Goal: Task Accomplishment & Management: Complete application form

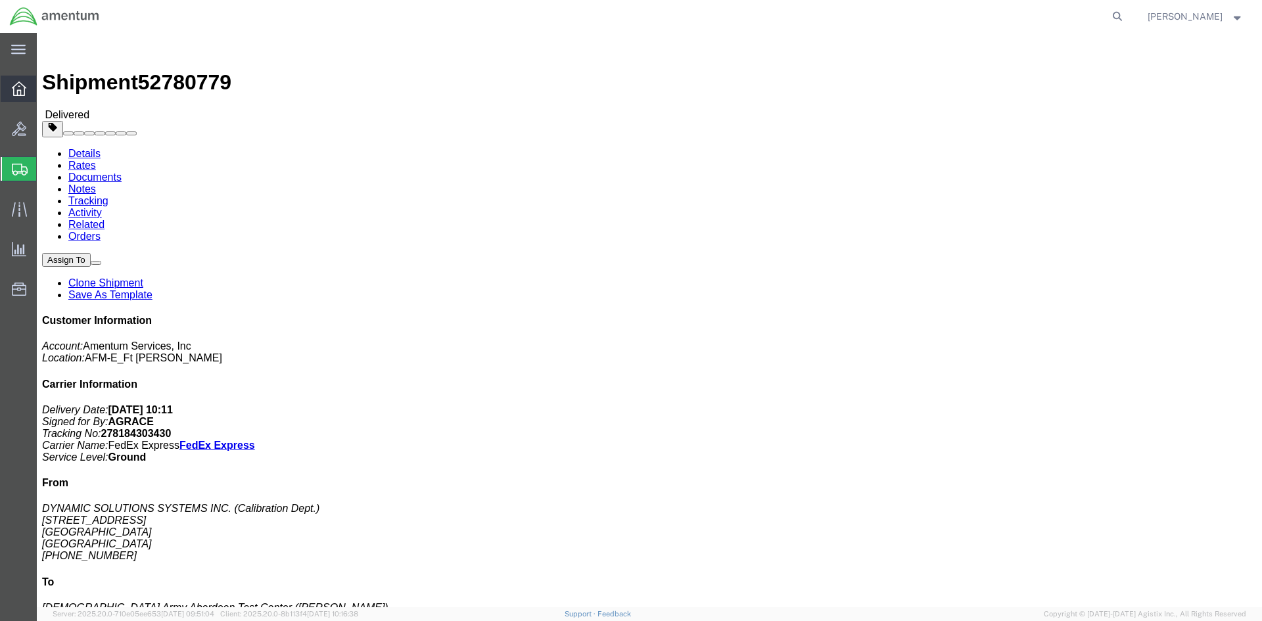
click at [3, 85] on div at bounding box center [19, 89] width 37 height 26
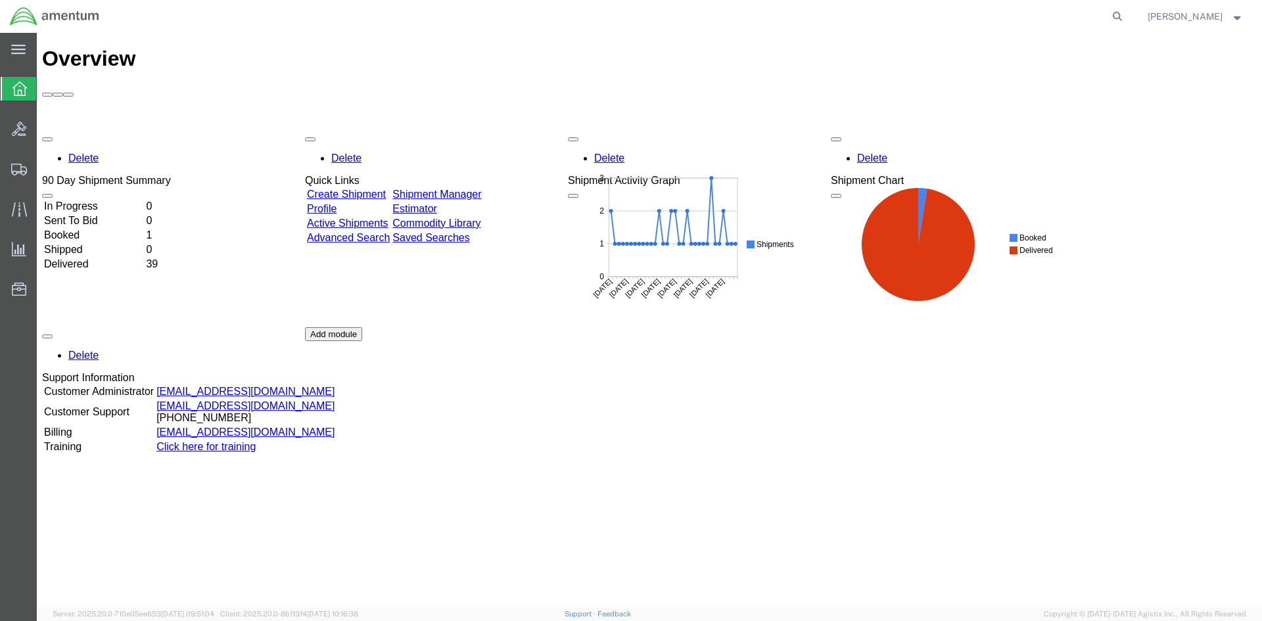
click at [386, 189] on link "Create Shipment" at bounding box center [346, 194] width 79 height 11
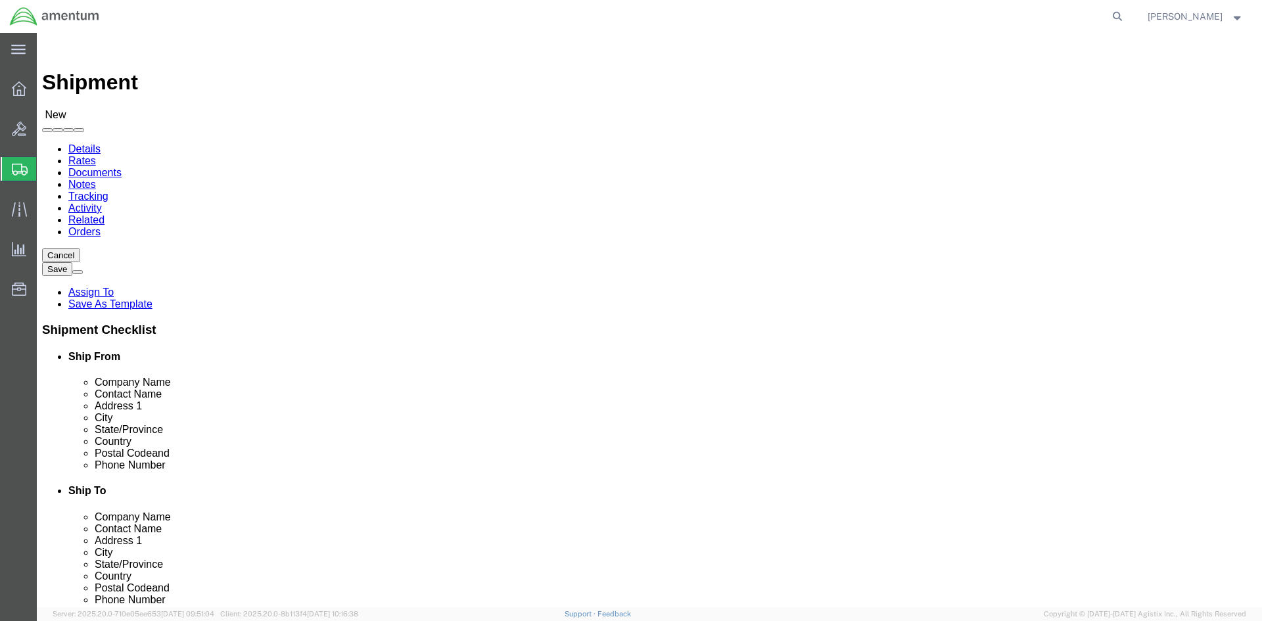
select select
click input "text"
type input "JOSEPH SIGEL"
click input "text"
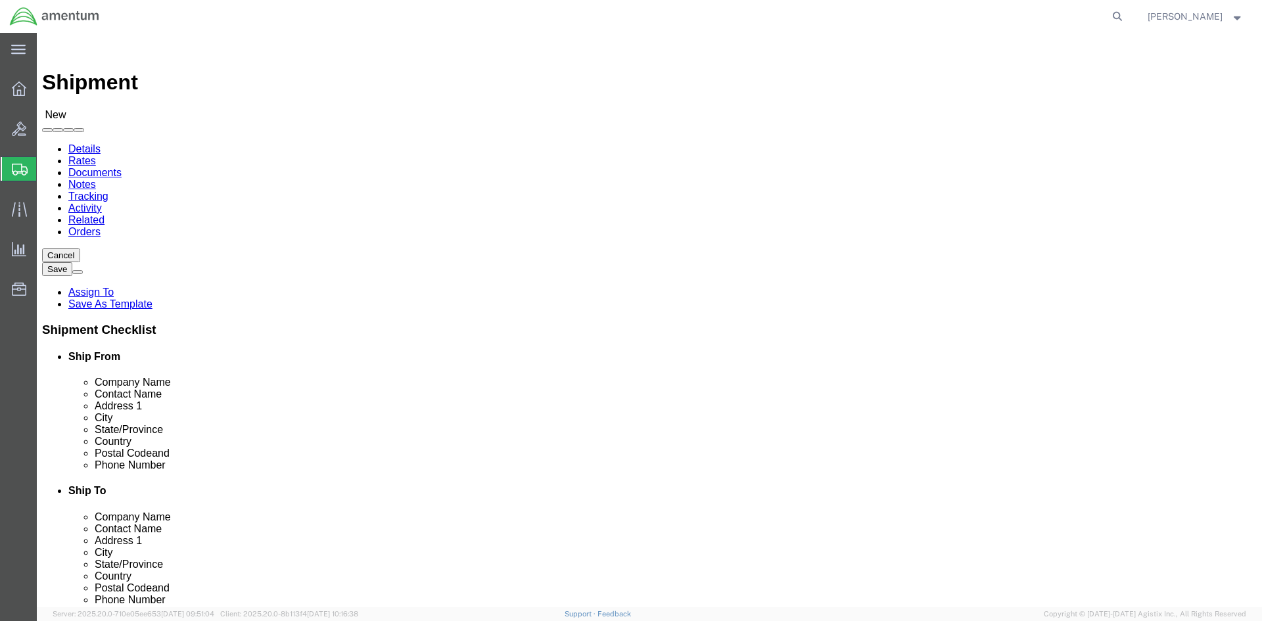
type input "AMENTUM"
click at [18, 329] on div "main_menu Created with Sketch. Collapse Menu Overview Bids Shipments Shipment M…" at bounding box center [18, 327] width 37 height 588
click input "text"
type input "8"
click input "text"
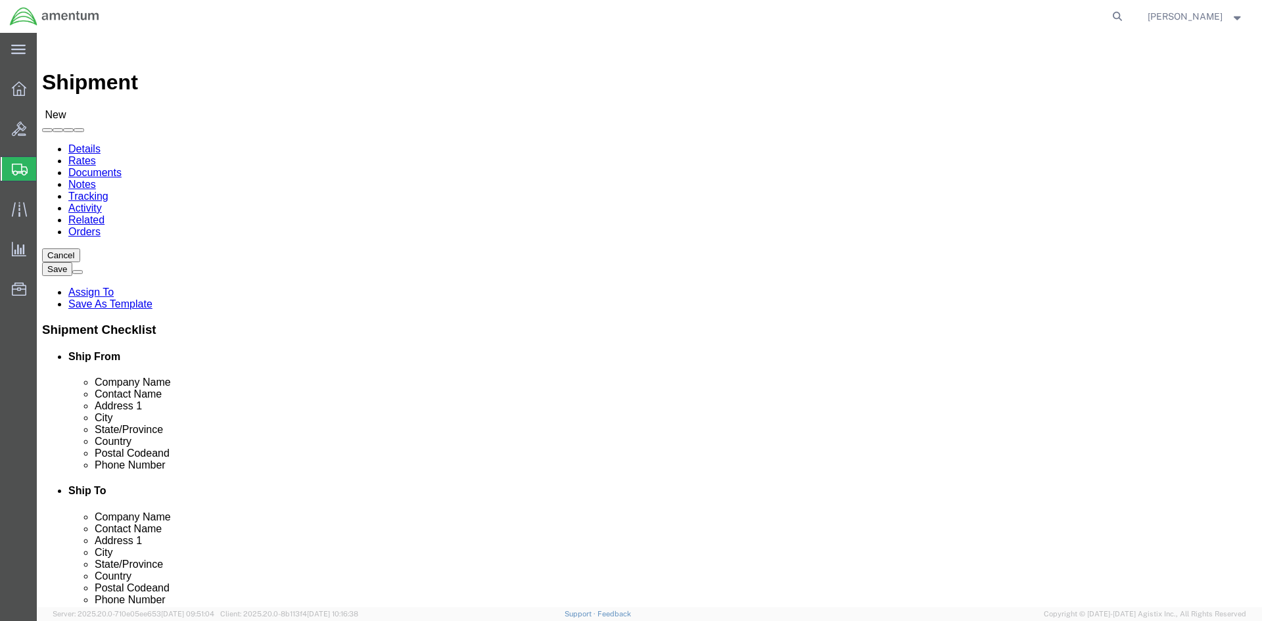
paste input "833 North Lightning Road, BLDG 847"
type input "833 North Lightning Road, BLDG 847"
select select
click div "Location My Profile Location 1002-4122-6 1006-5256-0 1026-8910-0 1281-0560-3 13…"
click input "text"
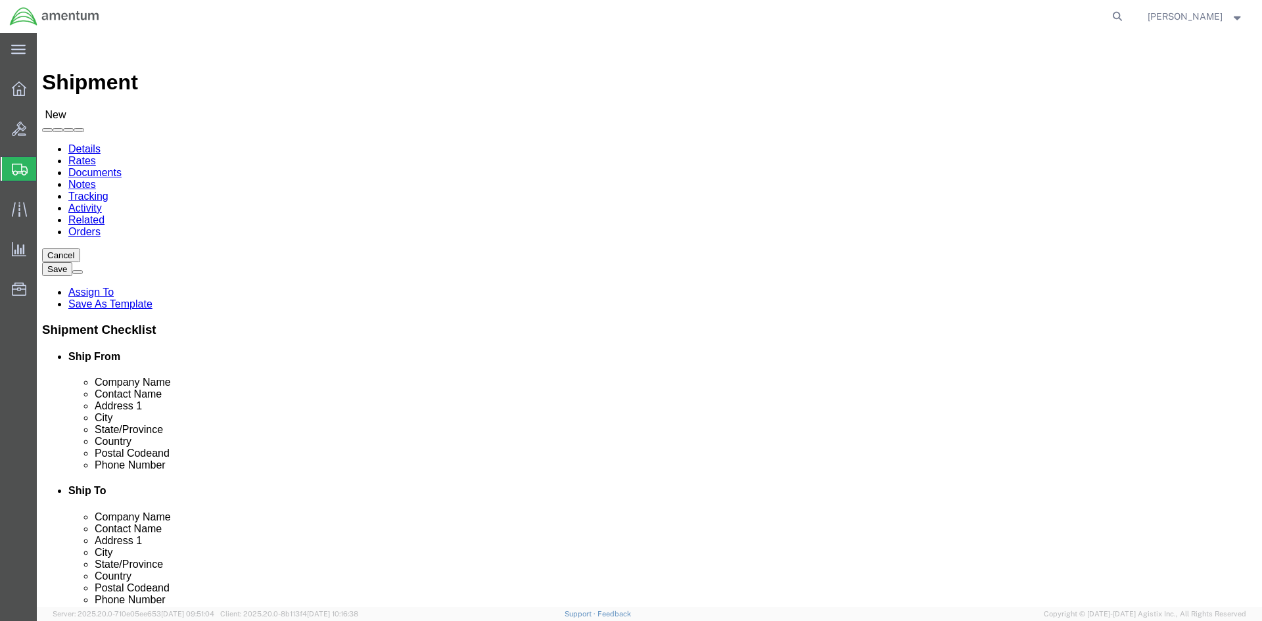
type input "H"
type input "SAVANNAH"
select select
type input "GE"
select select
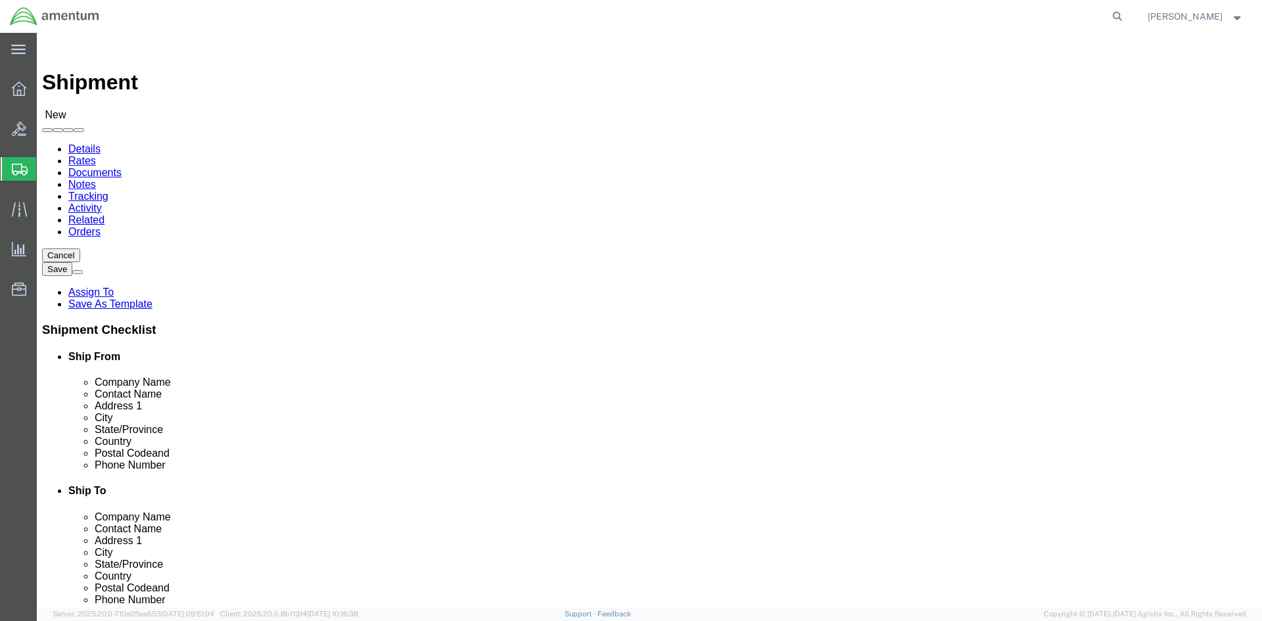
select select "GA"
click input "text"
paste input "31409"
type input "31409"
select select
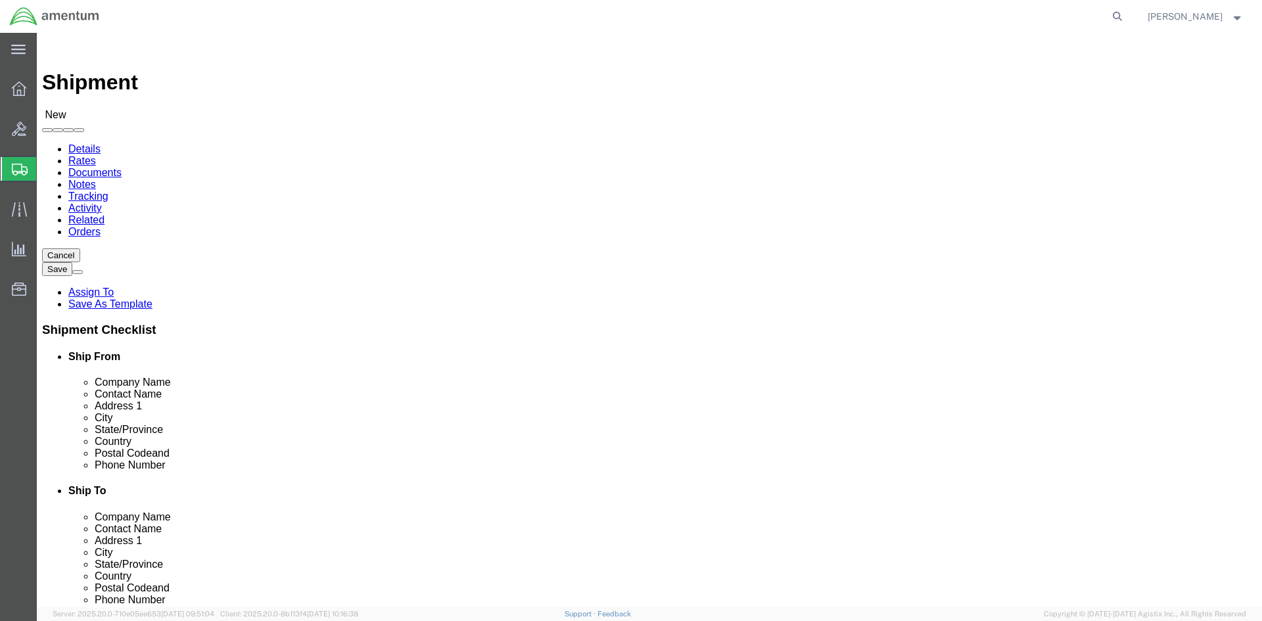
click input "text"
paste input "912-492-1455"
type input "912-492-1455"
click input "text"
type input "AMENTUM"
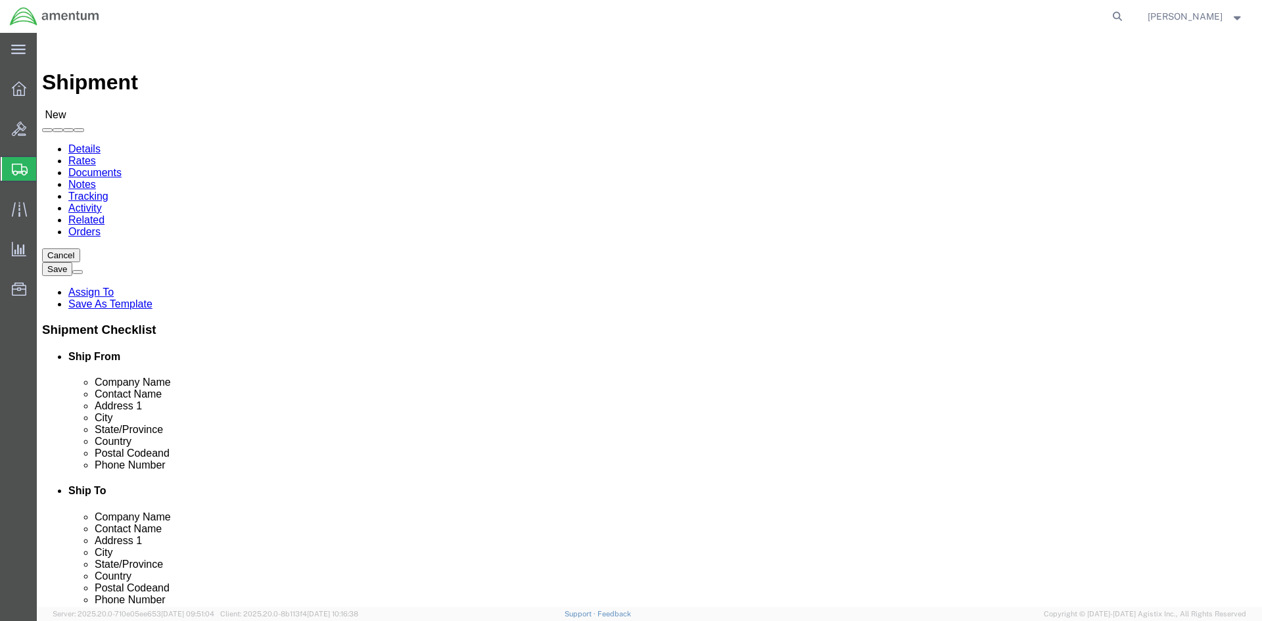
click div "Contact Name"
drag, startPoint x: 312, startPoint y: 250, endPoint x: 177, endPoint y: 247, distance: 134.8
click input "AMENTUM"
click div "Location My Profile Location 1002-4122-6 1006-5256-0 1026-8910-0 1281-0560-3 13…"
drag, startPoint x: 286, startPoint y: 275, endPoint x: 114, endPoint y: 275, distance: 172.2
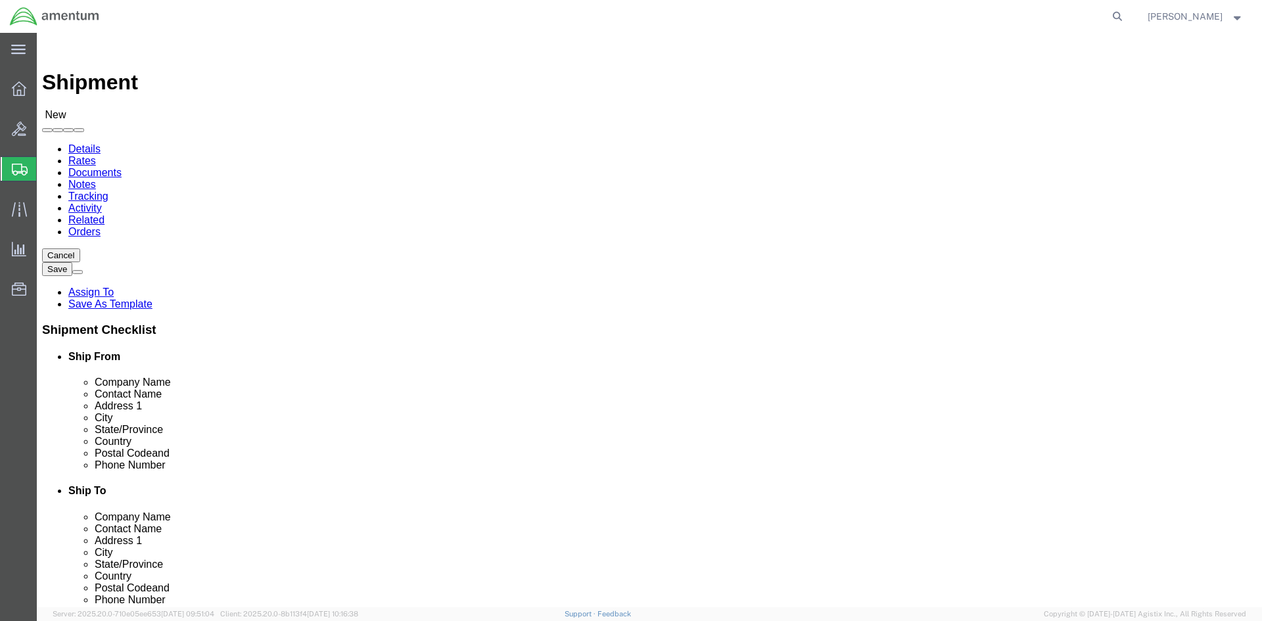
click div "Contact Name JOSEPH SIGEL"
click input "text"
paste input "JOSEPH SIGEL"
type input "JOSEPH SIGEL"
drag, startPoint x: 344, startPoint y: 295, endPoint x: 145, endPoint y: 299, distance: 199.2
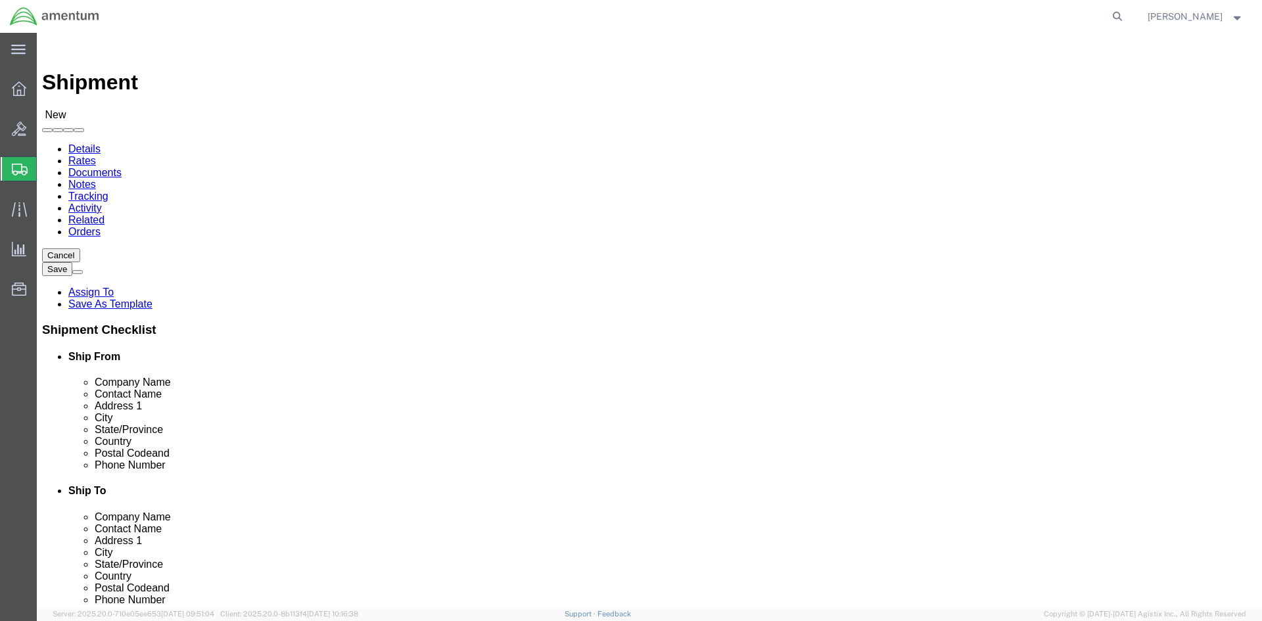
click div "Address 1 833 North Lightning Road, BLDG 847"
select select
click input "text"
paste input "833 North Lightning Road, BLDG 847"
type input "833 North Lightning Road, BLDG 847"
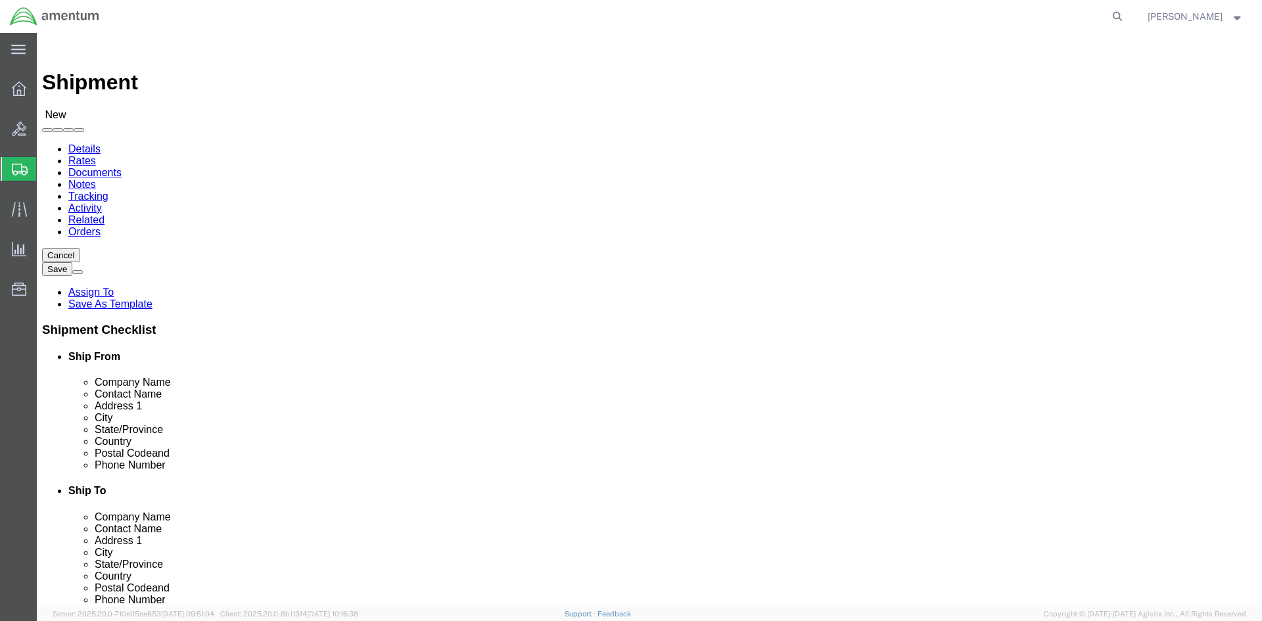
select select
drag, startPoint x: 306, startPoint y: 348, endPoint x: 141, endPoint y: 341, distance: 164.5
click div "City SAVANNAH SAVANNAH"
select select
click input "text"
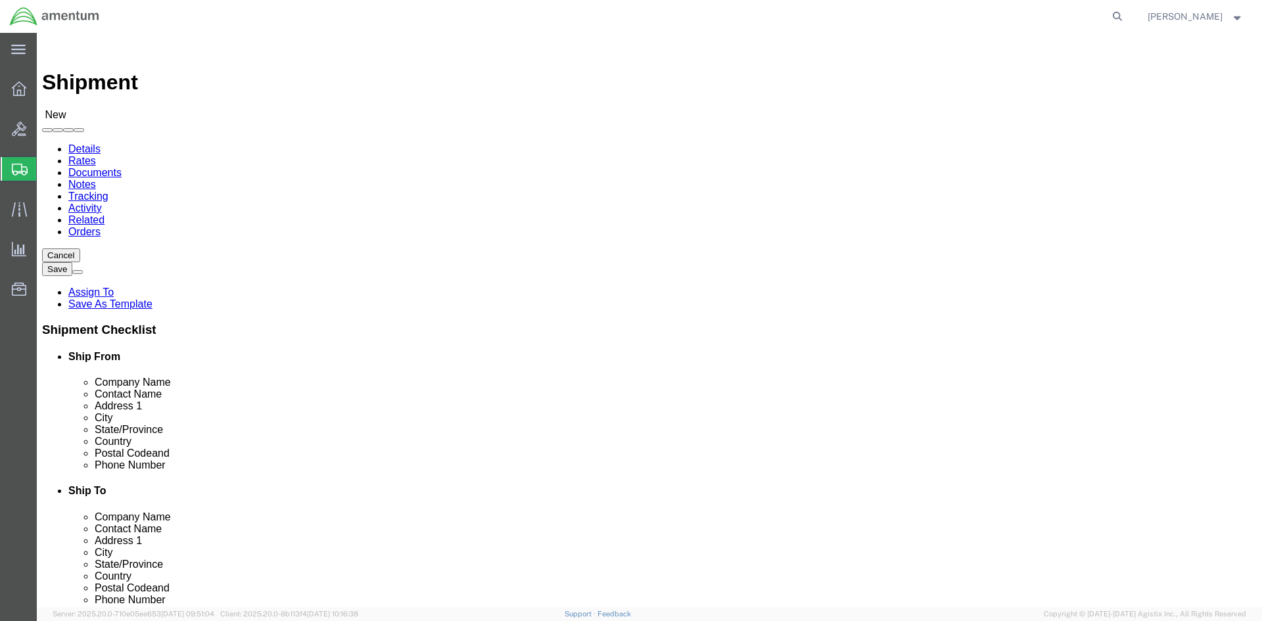
paste input "SAVANNAH"
type input "SAVANNAH"
drag, startPoint x: 795, startPoint y: 320, endPoint x: 668, endPoint y: 325, distance: 127.0
click input "SAVANNAH"
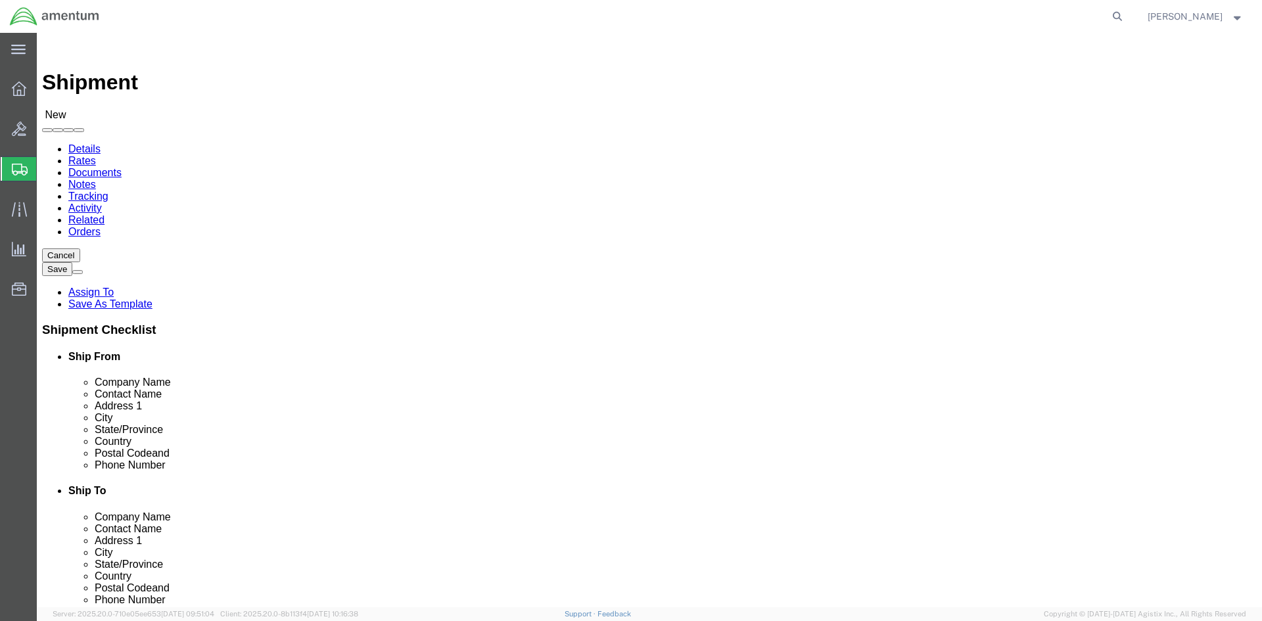
drag, startPoint x: 741, startPoint y: 322, endPoint x: 655, endPoint y: 321, distance: 86.8
click div "SAVANNAH"
click input "text"
paste input "SAVANNAH"
type input "SAVANNAH"
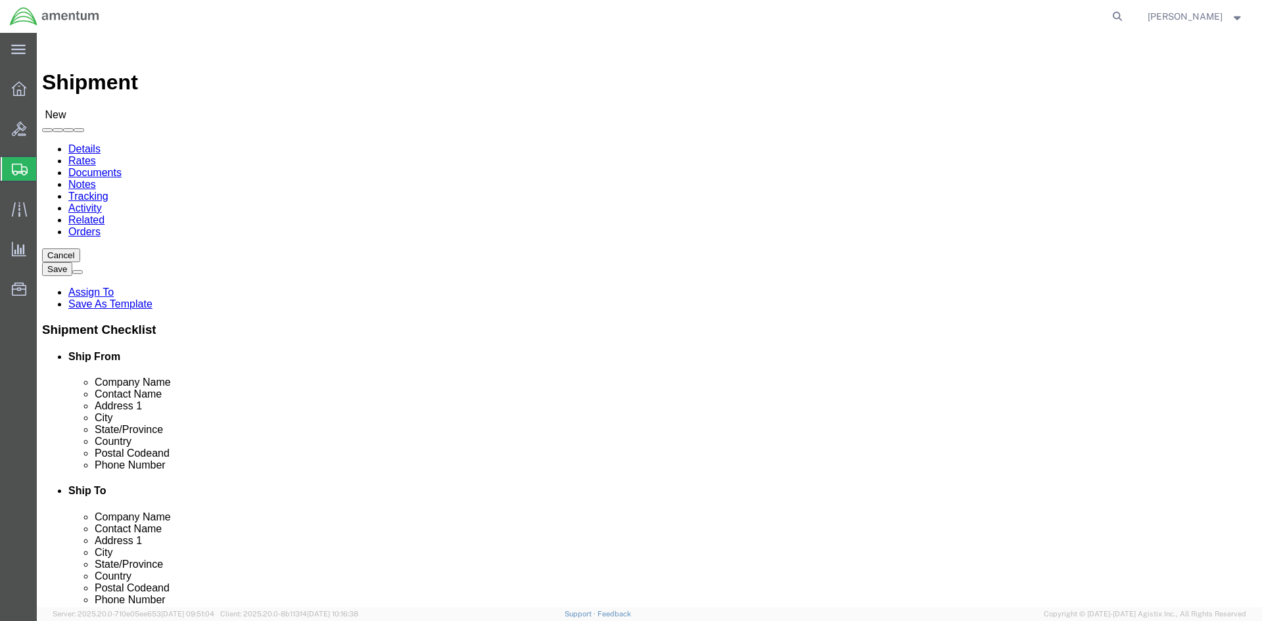
select select
click input "text"
type input "HUNTER AAF"
type input "GE"
select select
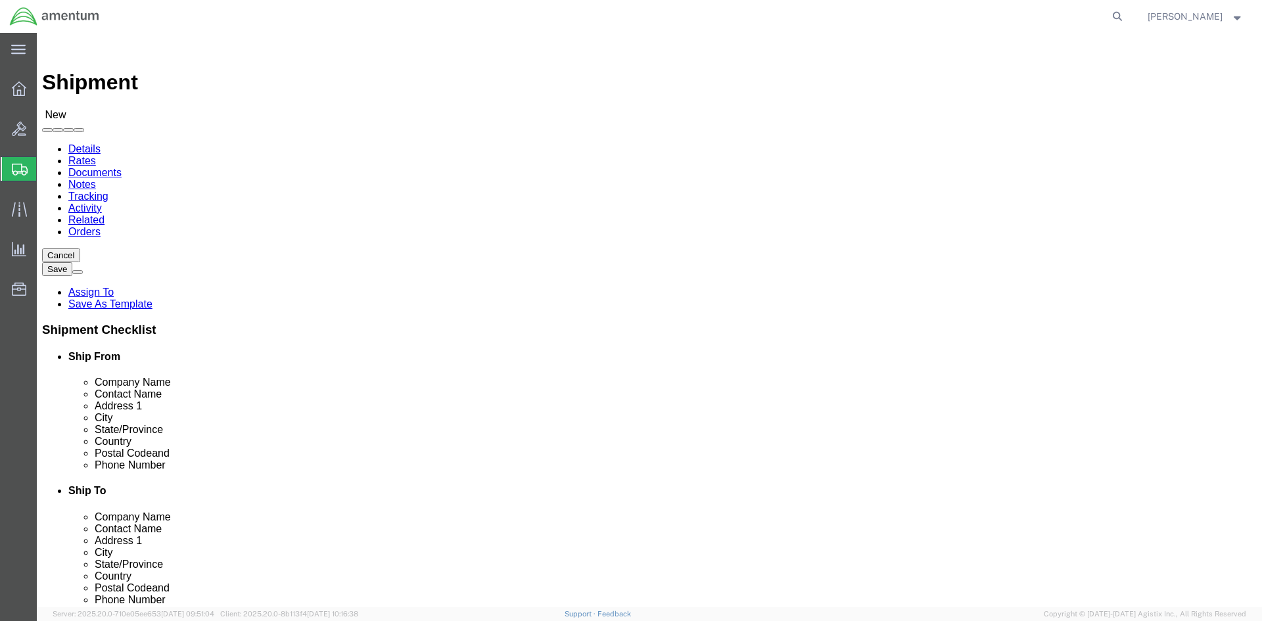
select select "GA"
drag, startPoint x: 237, startPoint y: 422, endPoint x: 161, endPoint y: 413, distance: 76.1
click div "Postal Code 31409"
select select
click input "Postal Code"
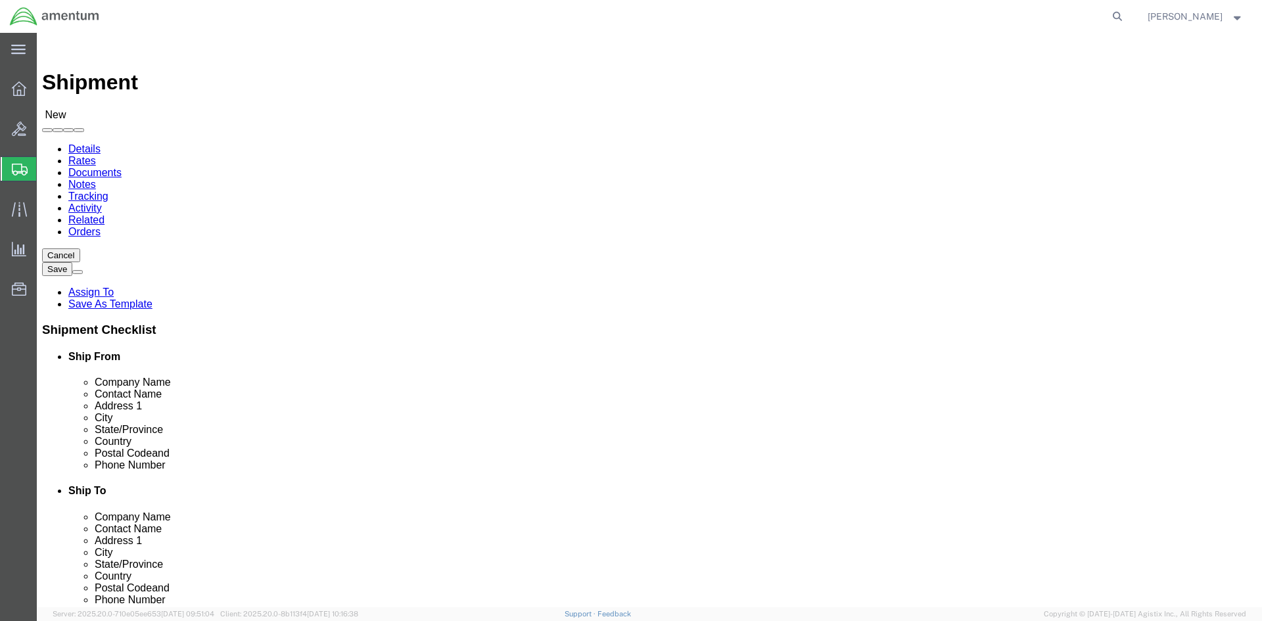
paste input "31409"
type input "31409"
select select
drag, startPoint x: 307, startPoint y: 439, endPoint x: 199, endPoint y: 442, distance: 108.5
click input "912-492-1455"
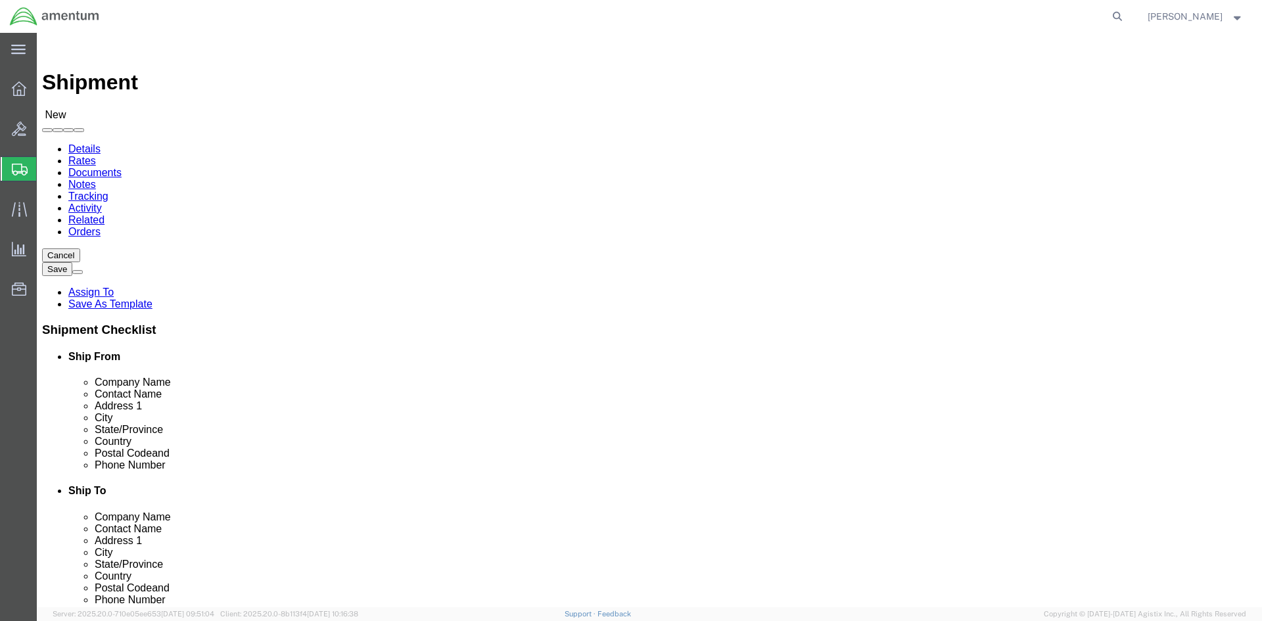
click input "text"
paste input "912-492-1455"
type input "912-492-1455"
click input "text"
type input "AMENTUM"
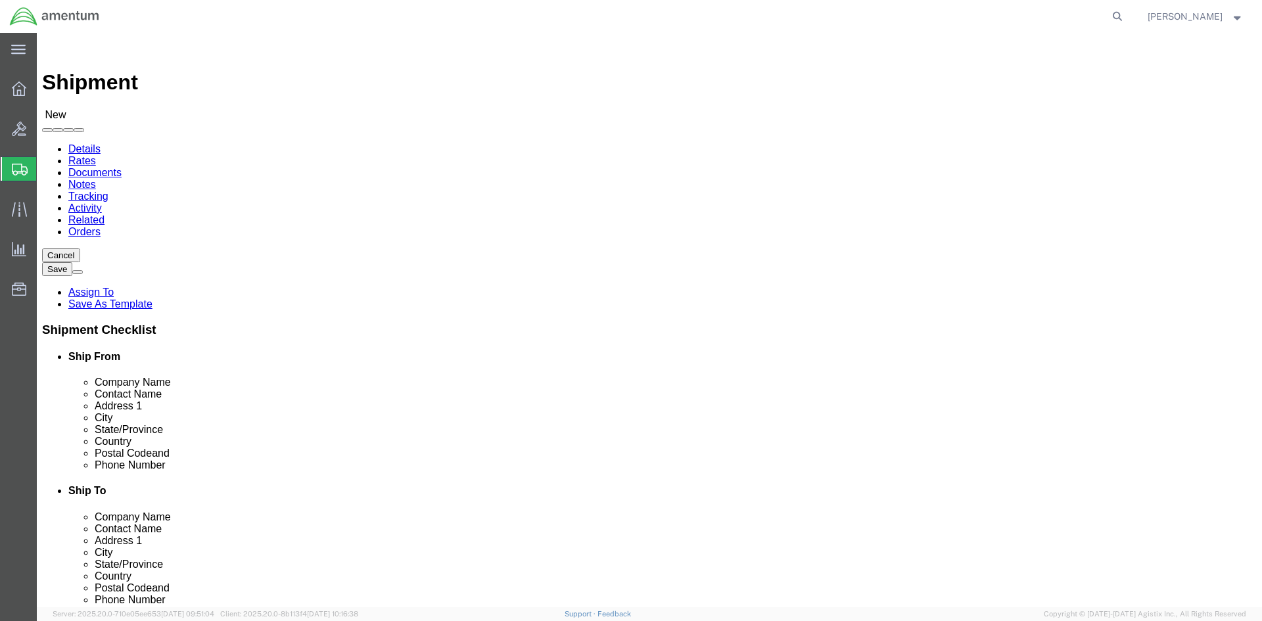
type input "STEPHEN SPIRES"
click p "- AMCOM/LRC-A LIBERTY - (STEPHEN SPIRES) BLDG P-3042 PARHAM BLVD., SIMMONS AAF,…"
select select
type input "AMCOM/LRC-A LIBERTY"
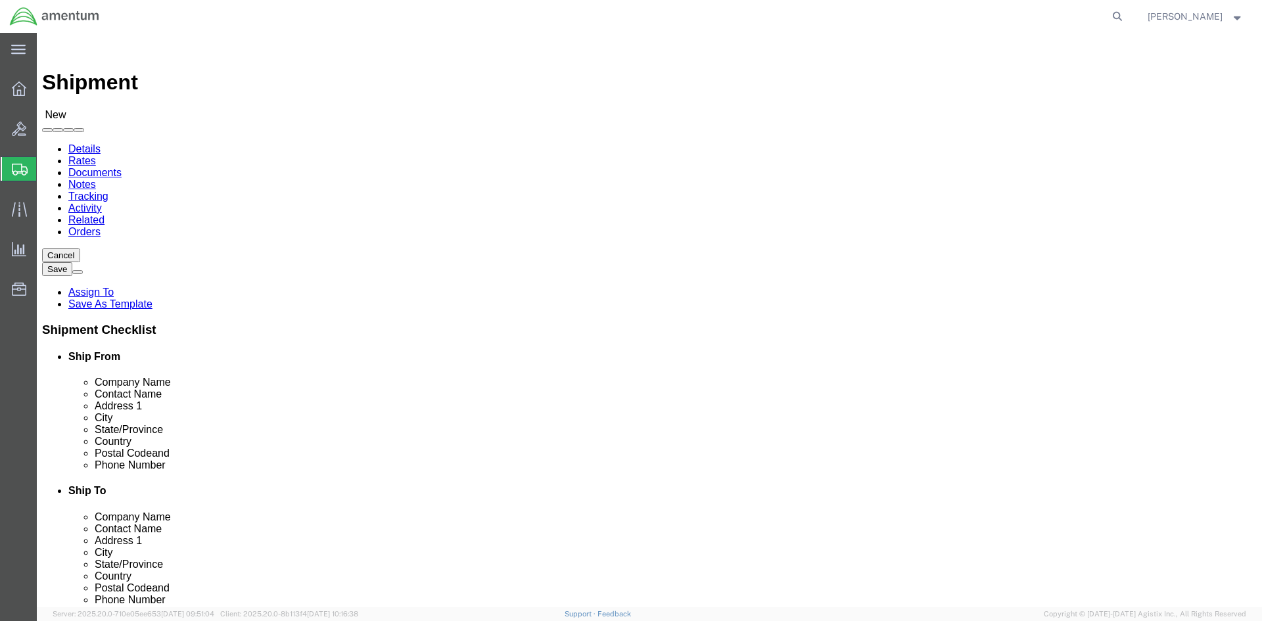
type input "STEPHEN SPIRES"
type input "BLDG P-3042 PARHAM BLVD."
type input "SIMMONS AAF"
type input "FORT LIBERTY"
type input "28310"
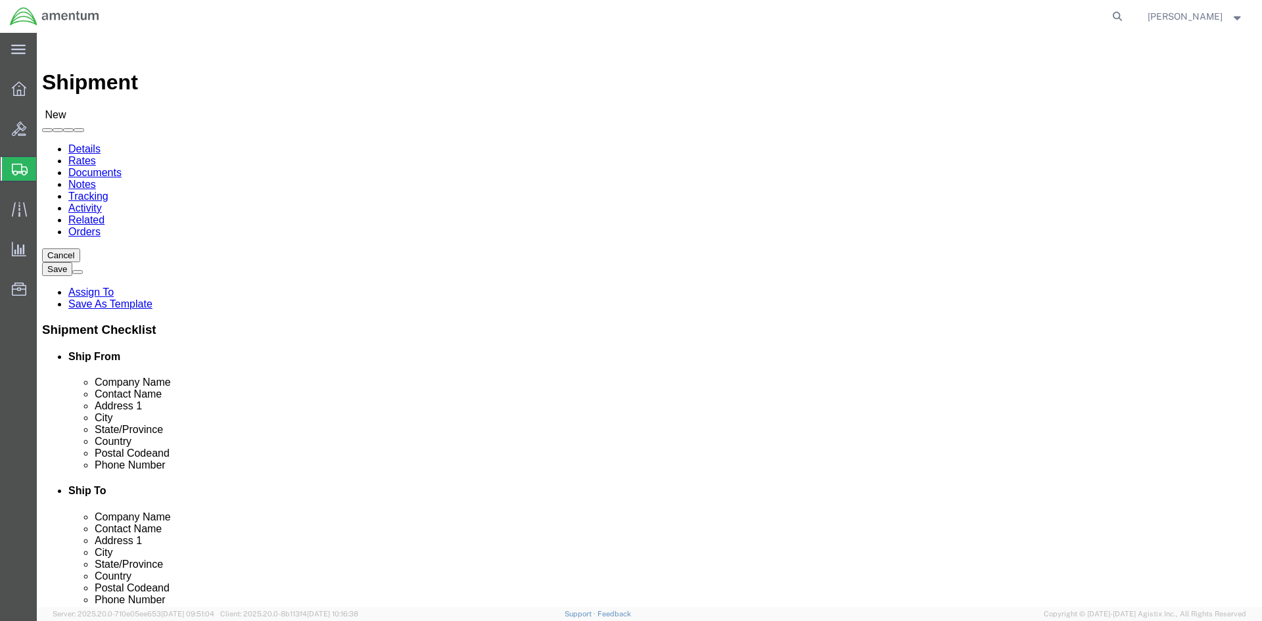
select select "NC"
type input "STEPHEN SPIRES"
click input "FORT LIBERTY"
type input "FORT BRAGG"
select select
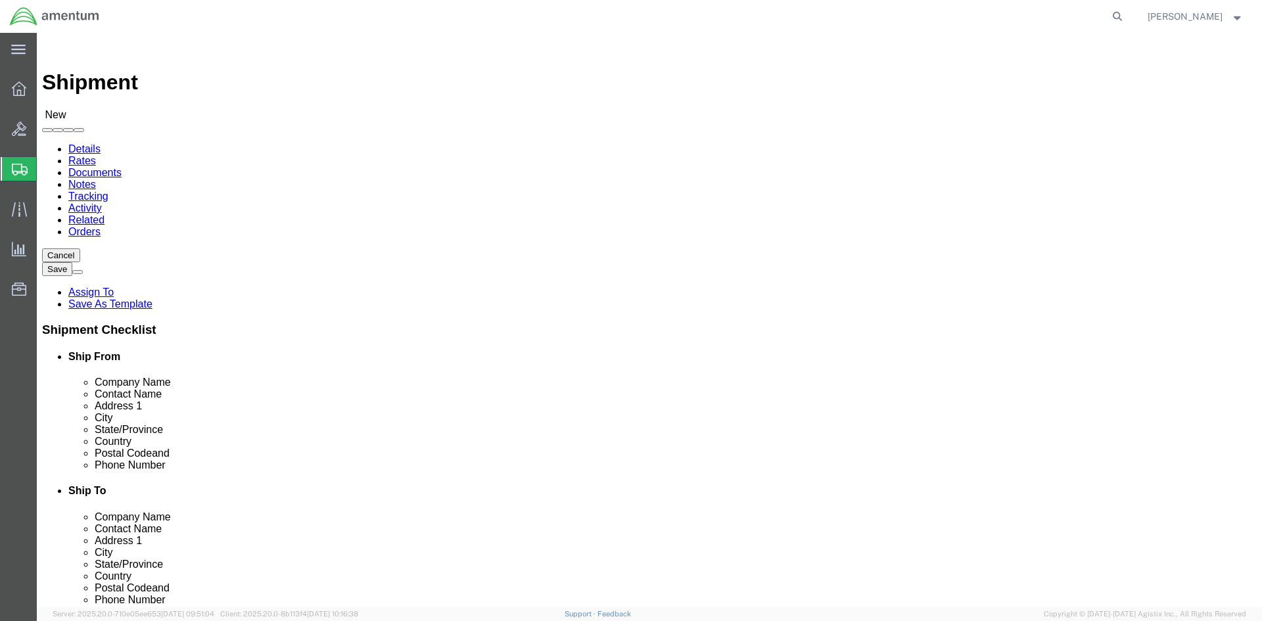
click span
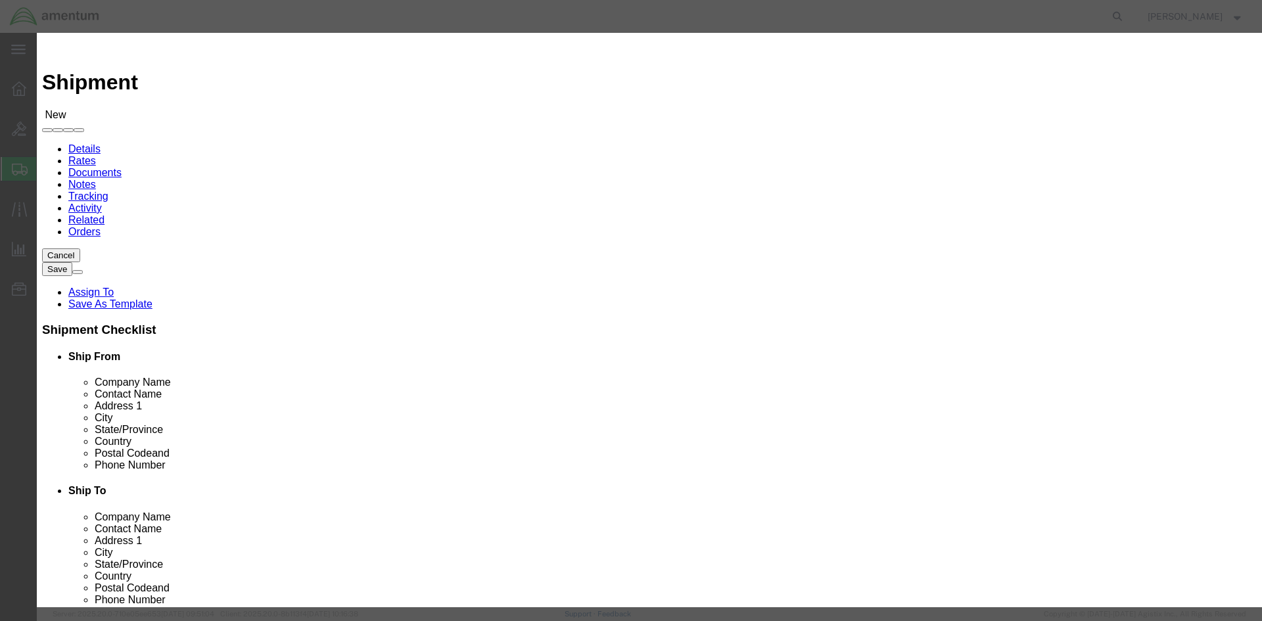
click input "checkbox"
checkbox input "true"
click button "Save"
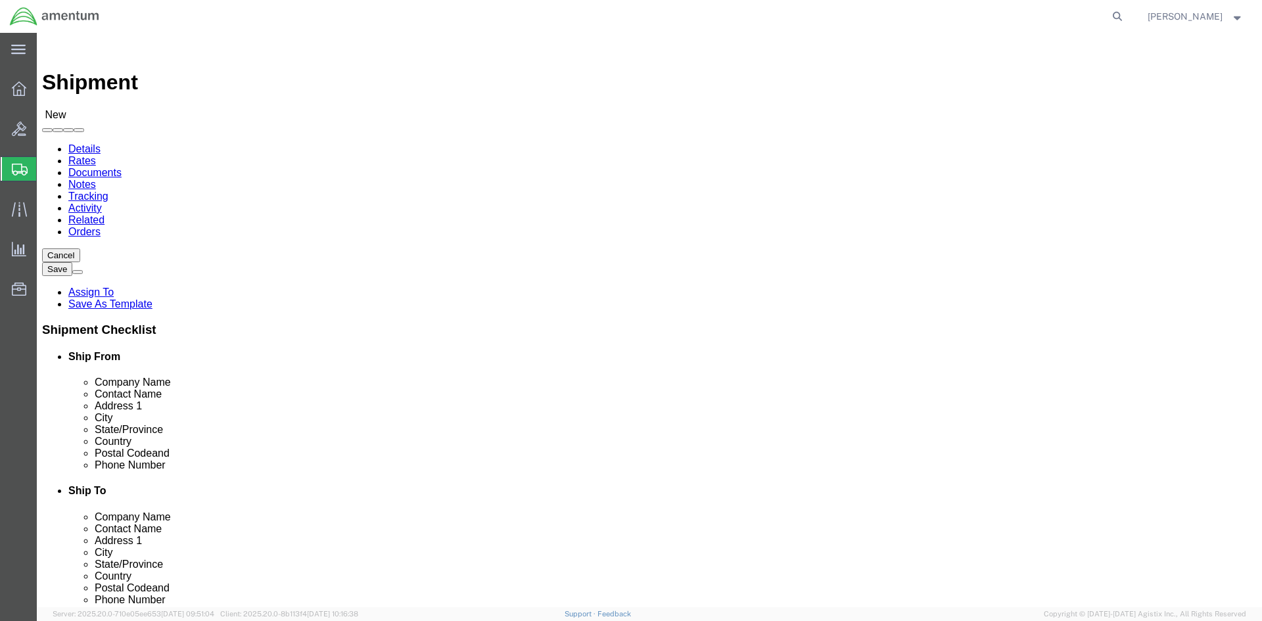
click input "text"
paste input "863-226-9433"
type input "863-226-9433"
click span
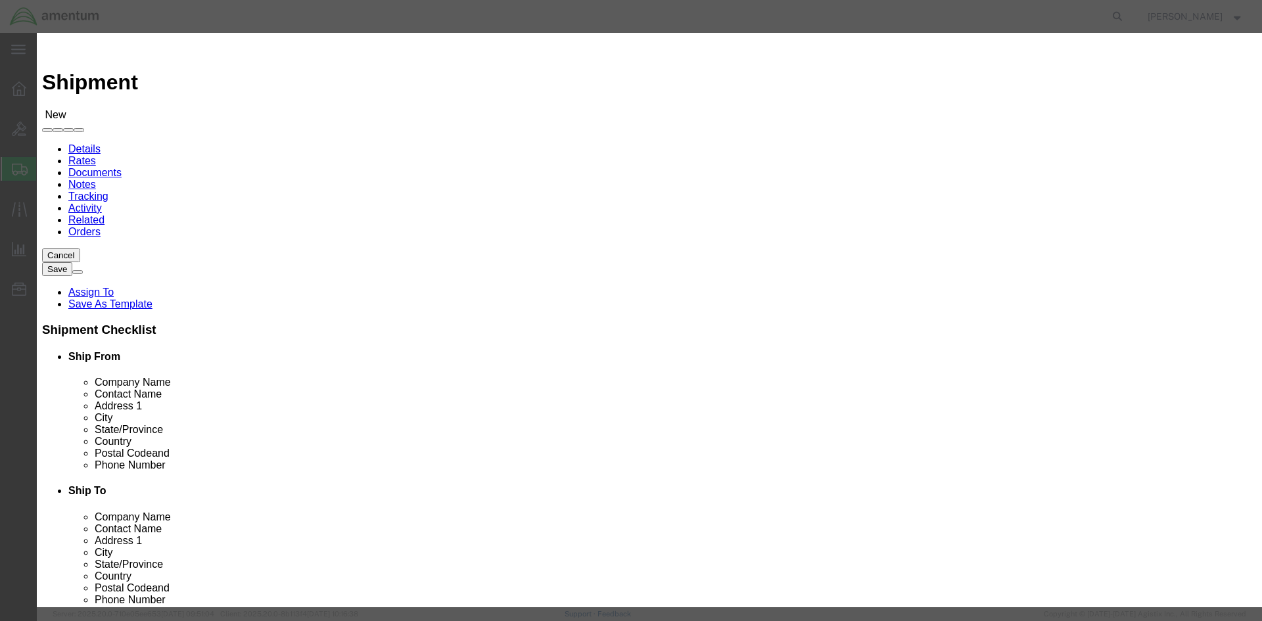
click input "checkbox"
checkbox input "true"
click button "Save"
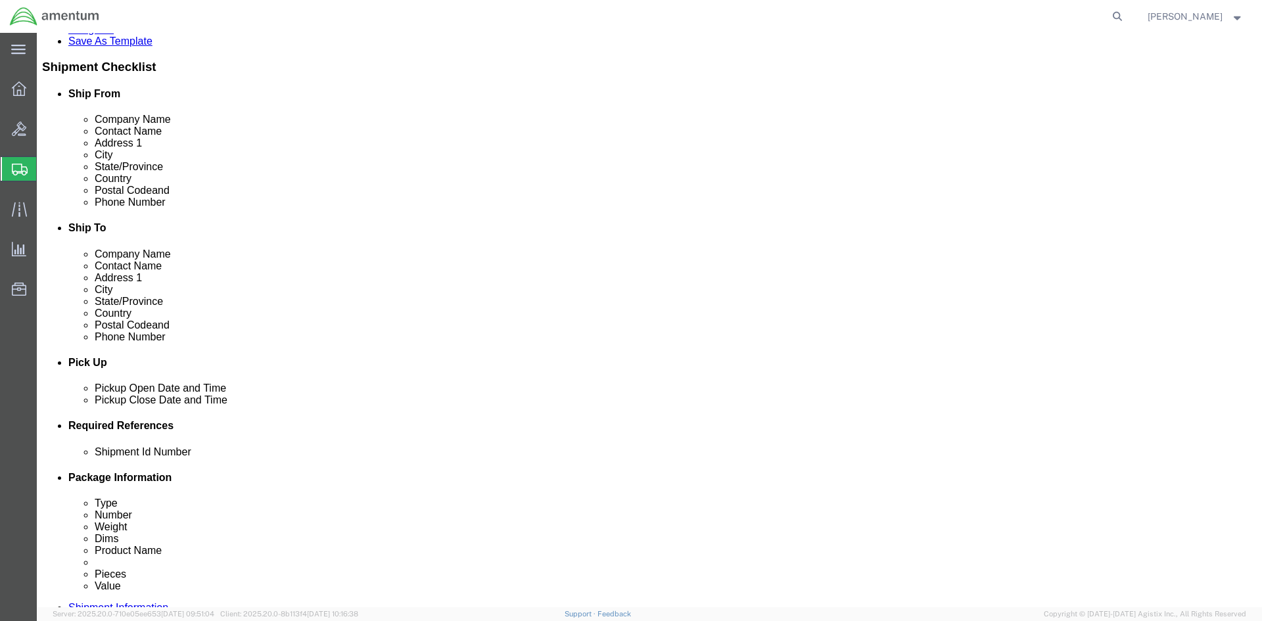
click div
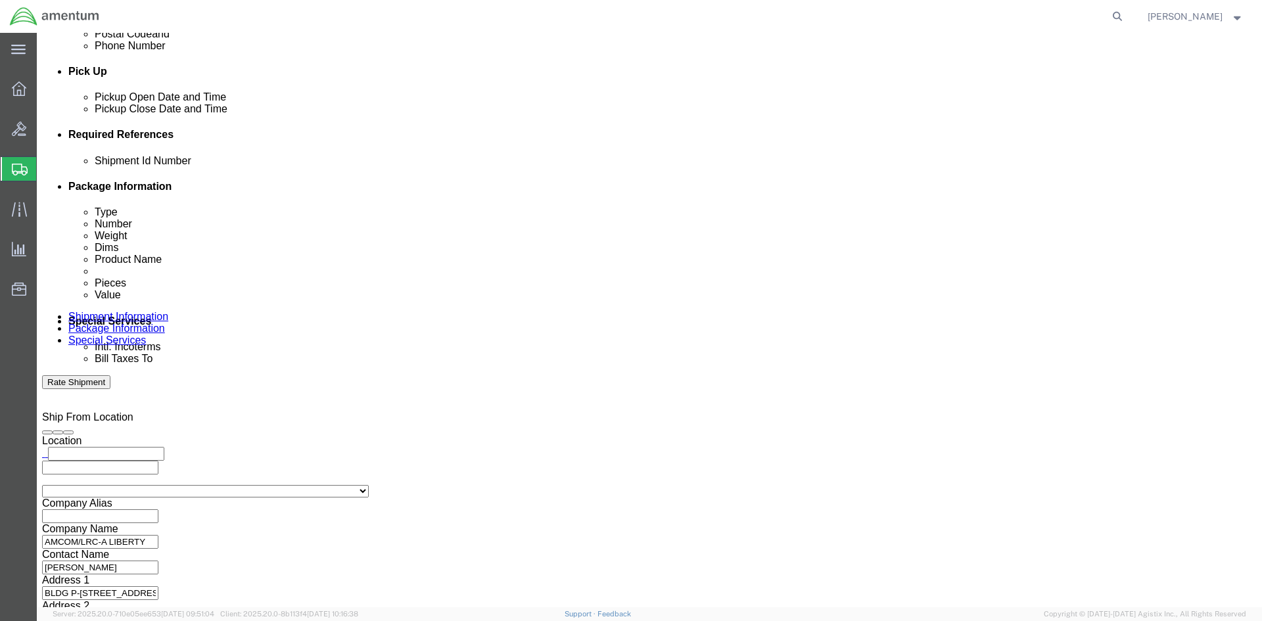
click div "Open Time 2:00 PM Oct 06 2025 2:00 PM - Oct 06 2025 2:00 PM Cancel Apply"
click button "Apply"
click div
click button "Apply"
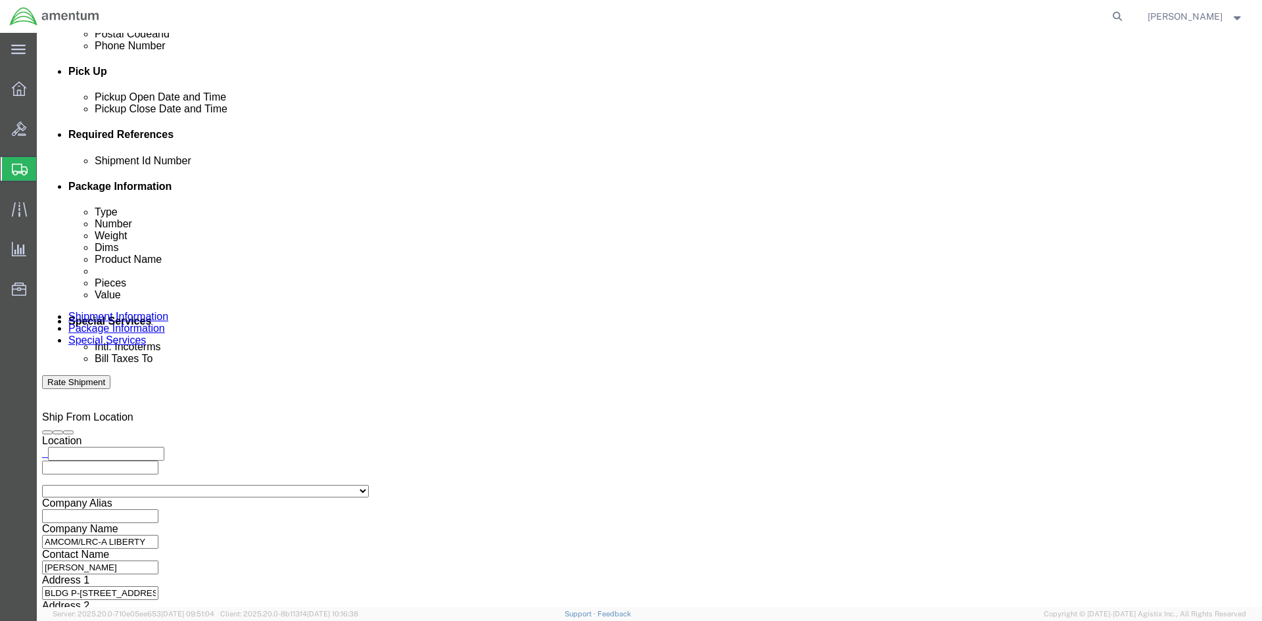
click button "Add reference"
click input "text"
type input "1521BX.029"
click select "Select Account Type Activity ID Airline Appointment Number ASN Batch Request # …"
select select "INVOICE"
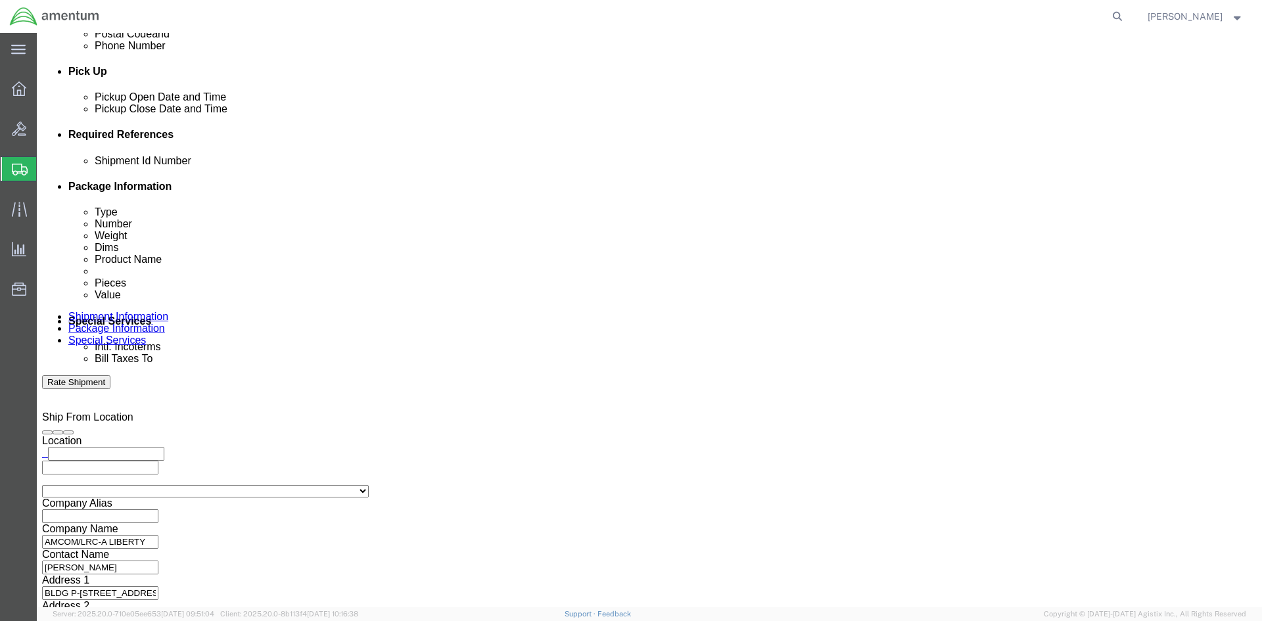
click select "Select Account Type Activity ID Airline Appointment Number ASN Batch Request # …"
click input "text"
type input "1521BX.029"
click button "Add reference"
click select "Select Account Type Activity ID Airline Appointment Number ASN Batch Request # …"
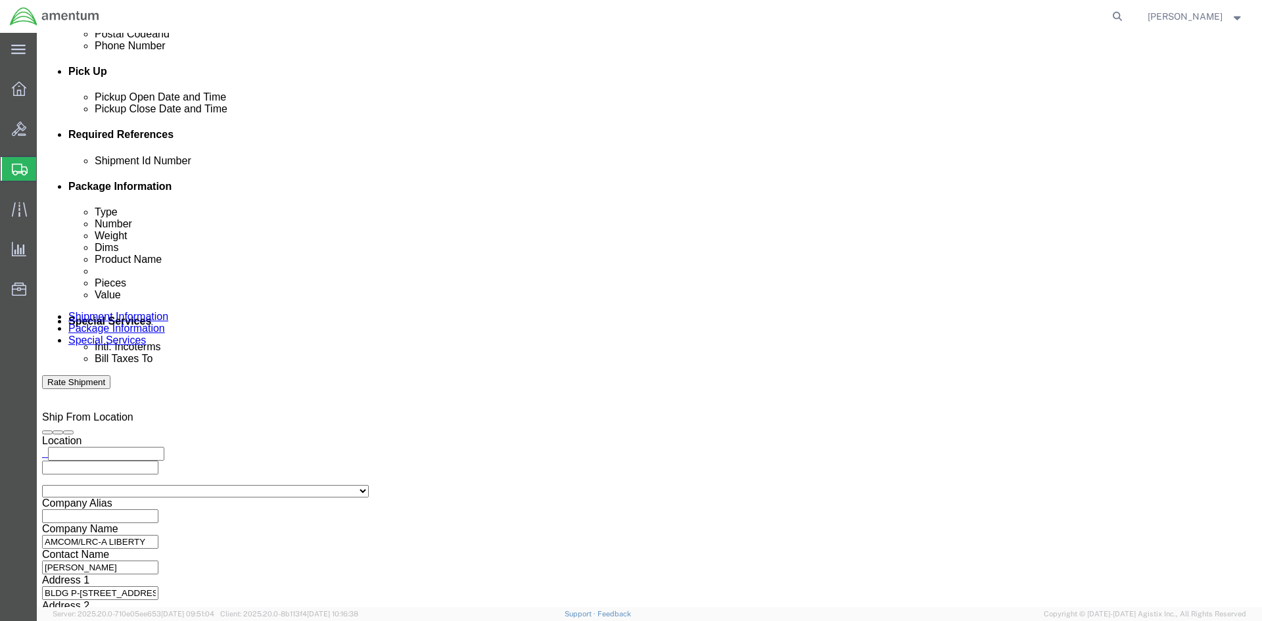
select select "PROJNUM"
click select "Select Account Type Activity ID Airline Appointment Number ASN Batch Request # …"
click input "text"
paste input "4998.R.1521.BX.BX.13.FSTW.00"
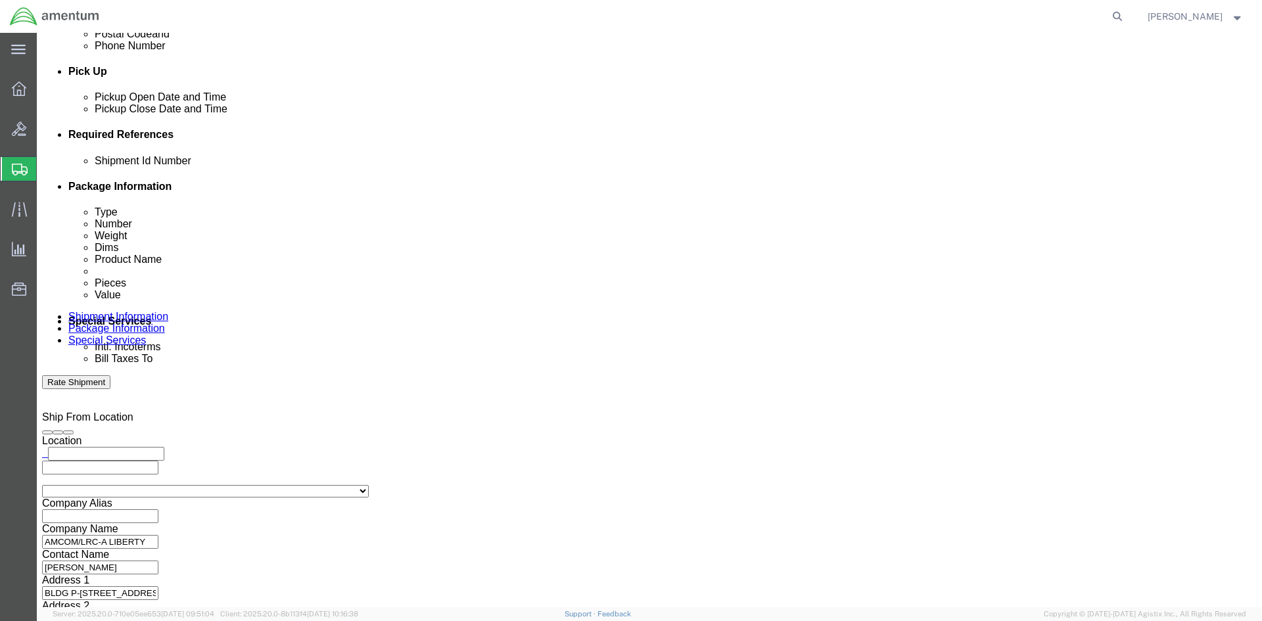
type input "4998.R.1521.BX.BX.13.FSTW.00"
click button "Add reference"
click select "Select Account Type Activity ID Airline Appointment Number ASN Batch Request # …"
select select "PURCHORD"
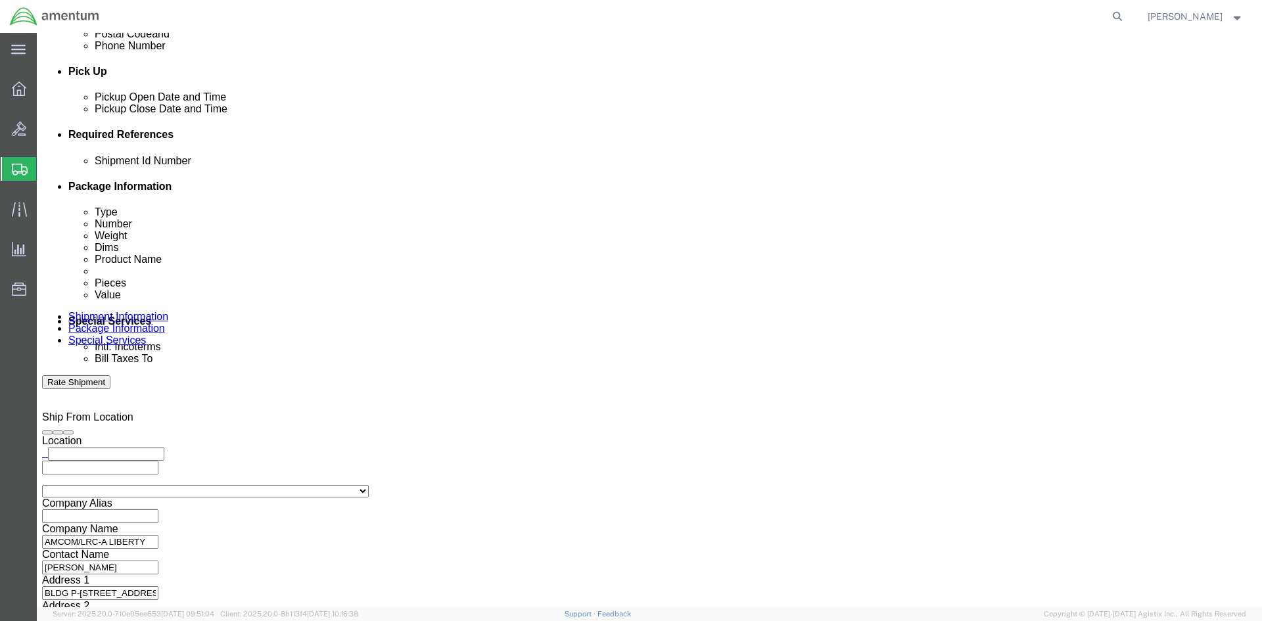
click select "Select Account Type Activity ID Airline Appointment Number ASN Batch Request # …"
click input "text"
paste input "4998.R.1521.BX.BX.13.FSTW.00"
type input "4998.R.1521.BX.BX.13.FSTW.00"
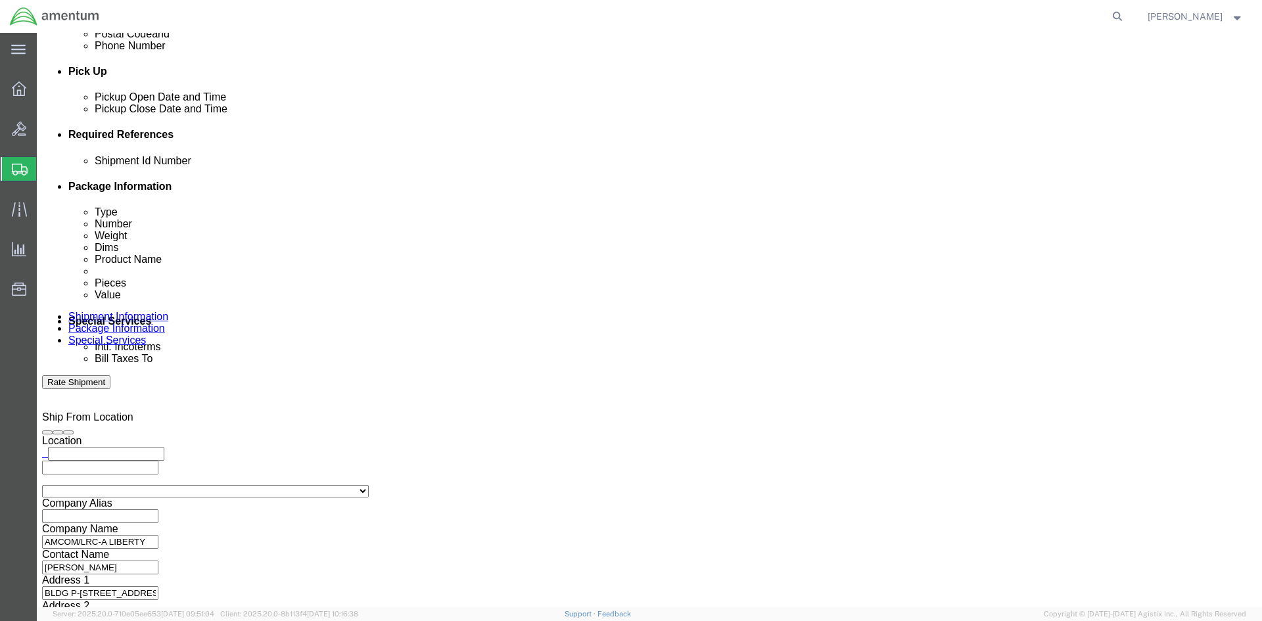
click button "Continue"
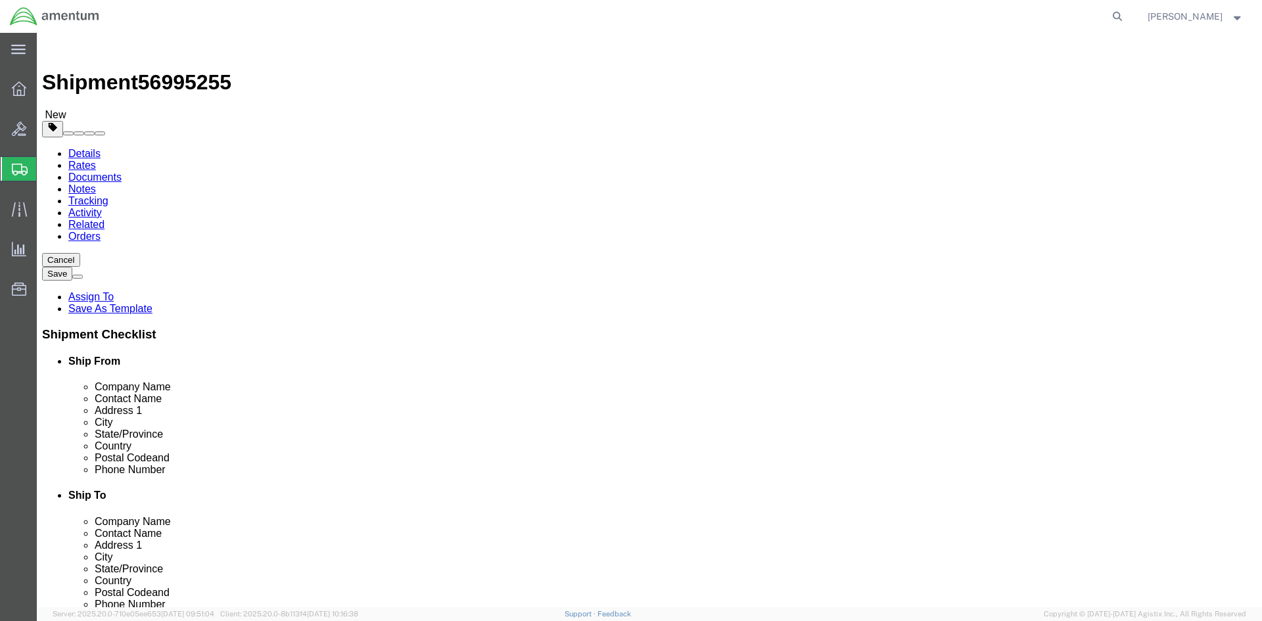
drag, startPoint x: 223, startPoint y: 227, endPoint x: 265, endPoint y: 229, distance: 41.5
click select "Select BCK Boxes Bale(s) Basket(s) Bolt(s) Bottle(s) Buckets Bulk Bundle(s) Can…"
select select "ENV"
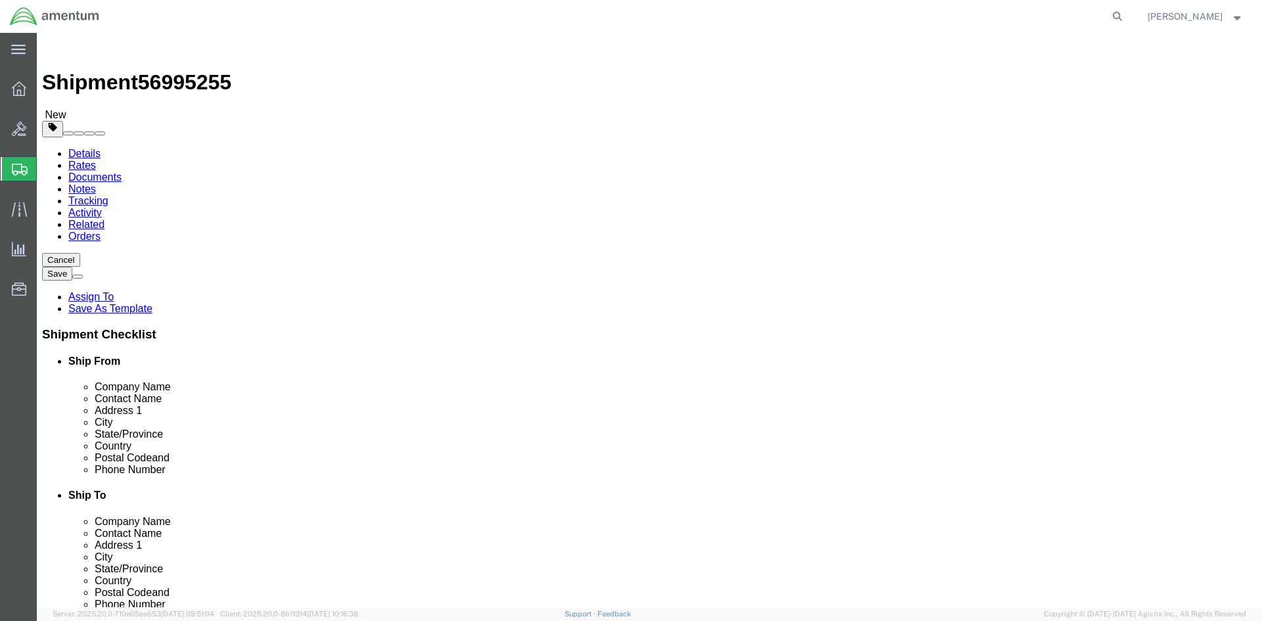
click select "Select BCK Boxes Bale(s) Basket(s) Bolt(s) Bottle(s) Buckets Bulk Bundle(s) Can…"
type input "9.50"
type input "12.50"
type input "0.25"
type input "1"
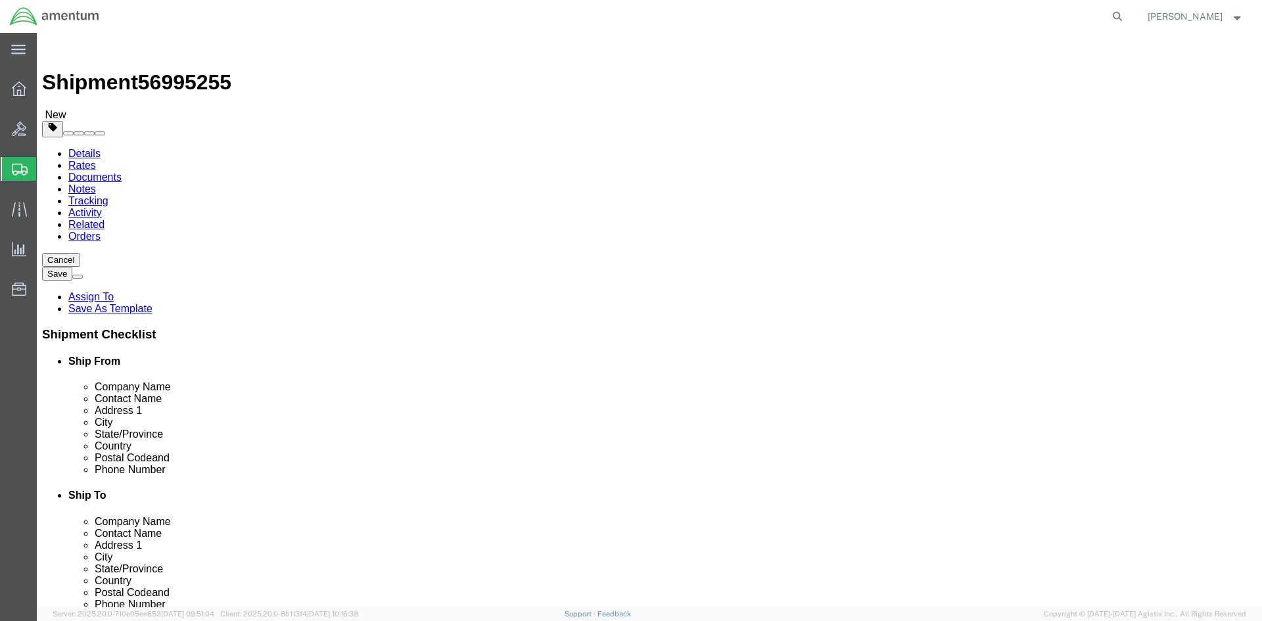
click link "Add Content"
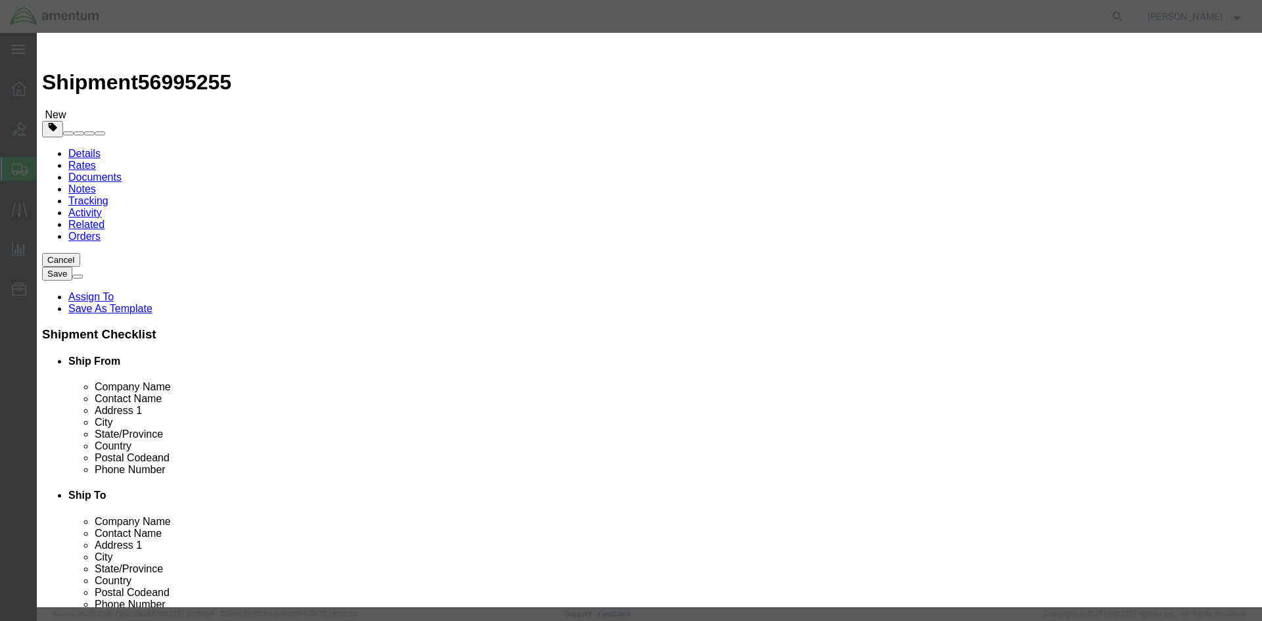
click input "text"
type input "NUTS ACFT"
click input "0"
type input "5"
type input "1"
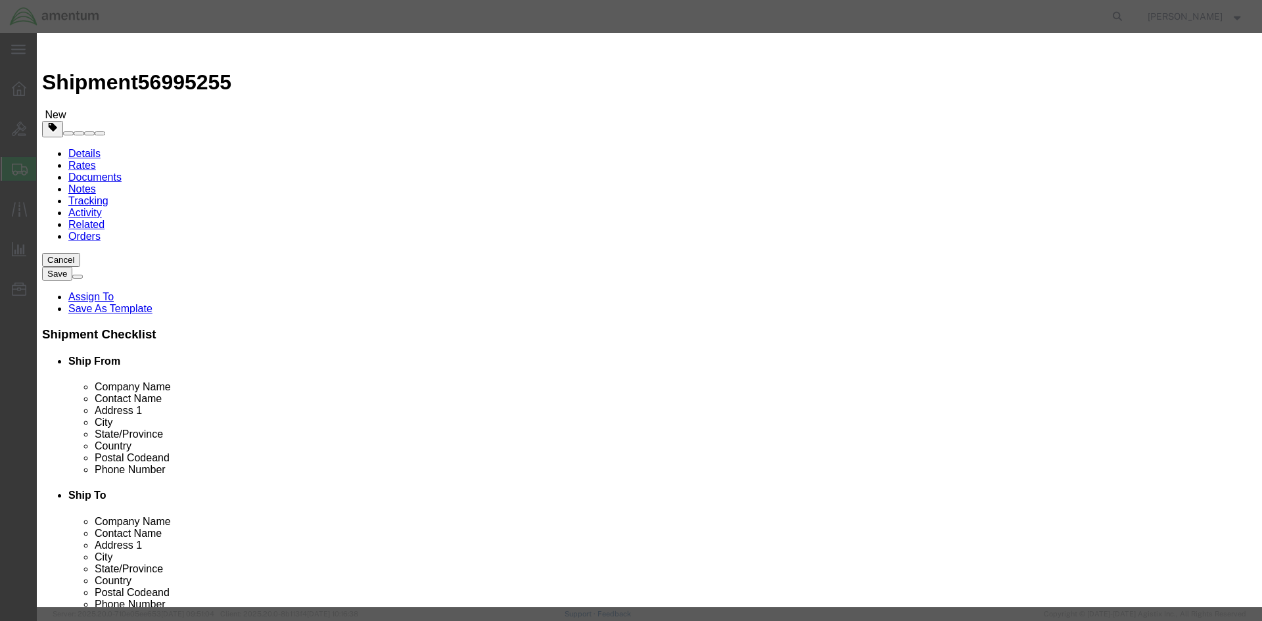
click select "Select Bag Barrels 100Board Feet Bottle Box Blister Pack Carats Can Capsule Car…"
select select "PAC"
click select "Select Bag Barrels 100Board Feet Bottle Box Blister Pack Carats Can Capsule Car…"
click input "text"
type input "50"
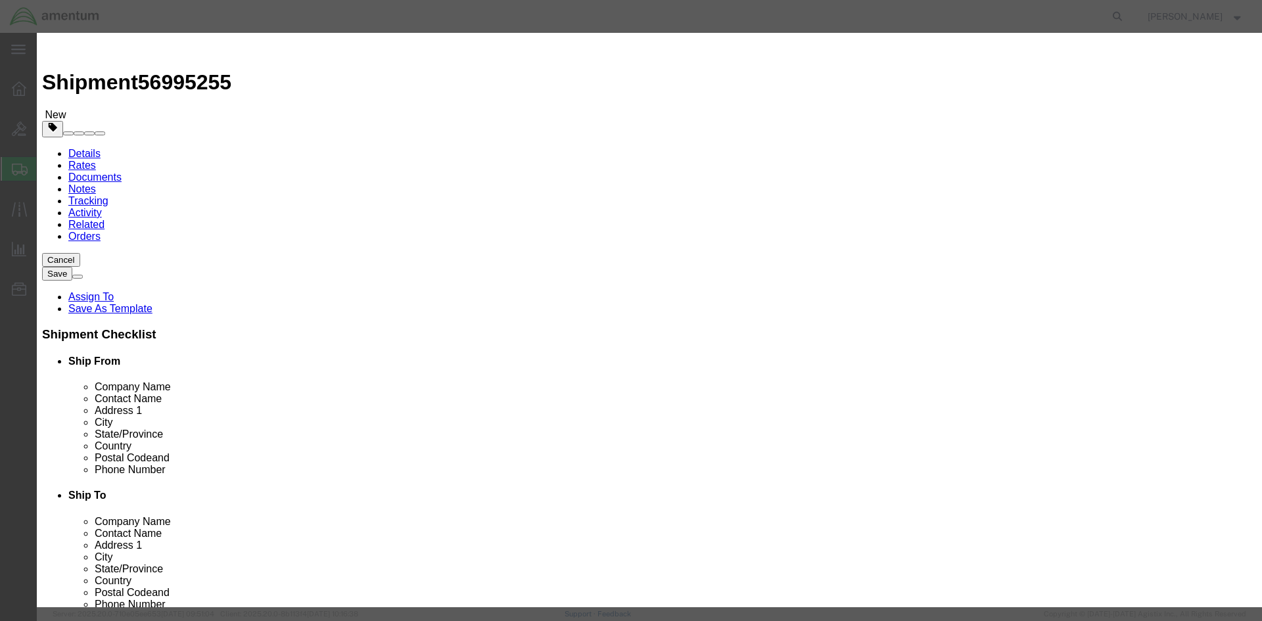
click div "Product Name NUTS ACFT NUTS Pieces 1 Select Bag Barrels 100Board Feet Bottle Bo…"
click button "Save & Close"
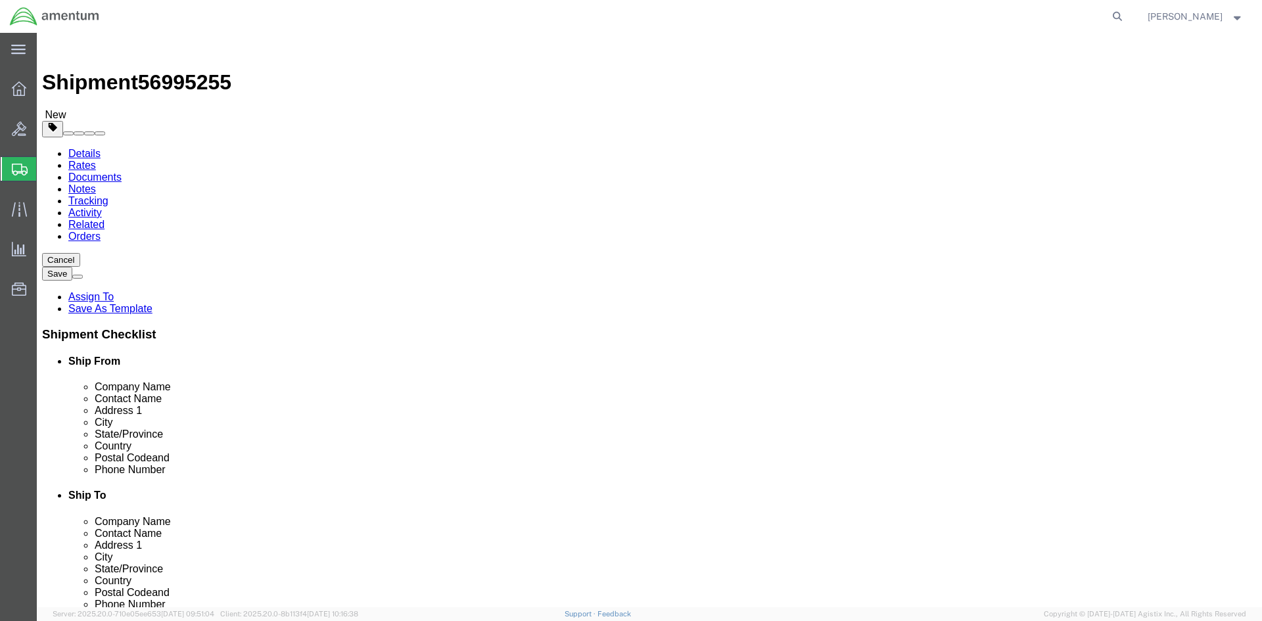
click button "Rate Shipment"
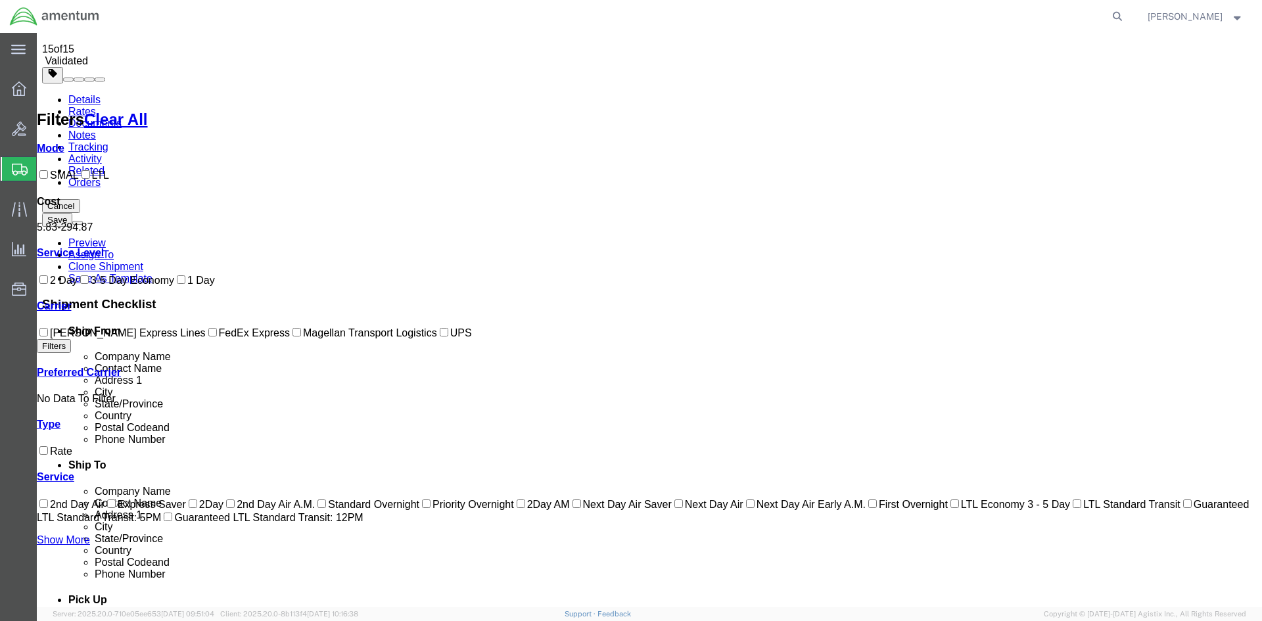
scroll to position [86, 0]
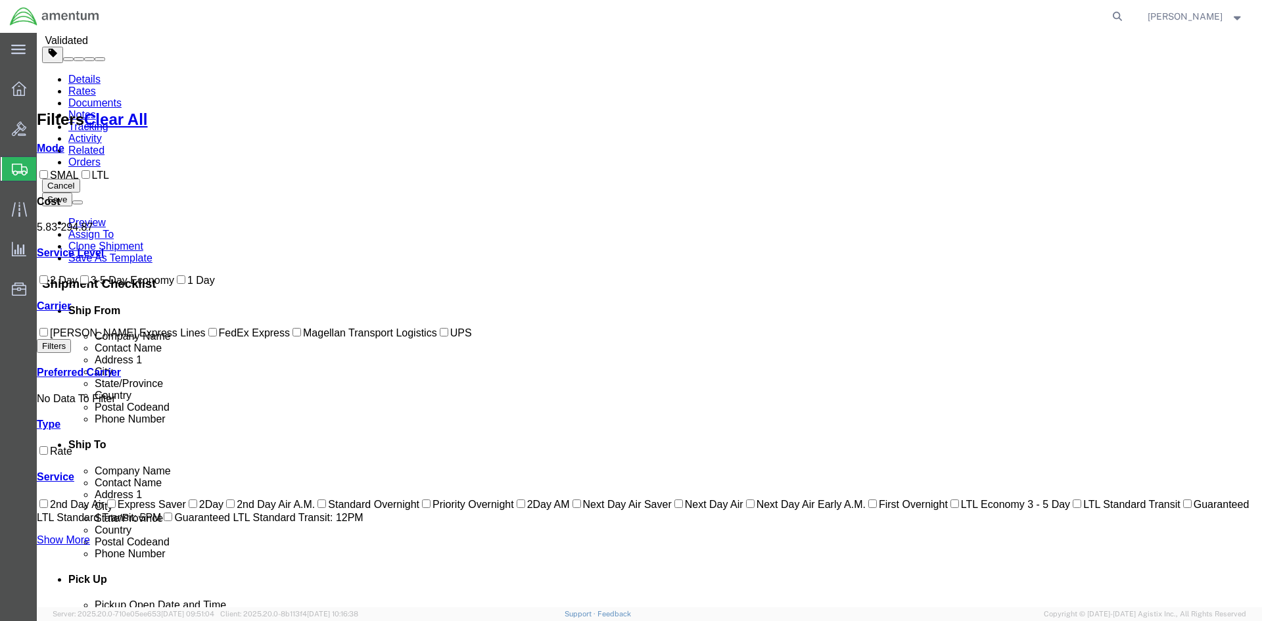
click at [870, 49] on div at bounding box center [649, 55] width 1215 height 16
checkbox input "true"
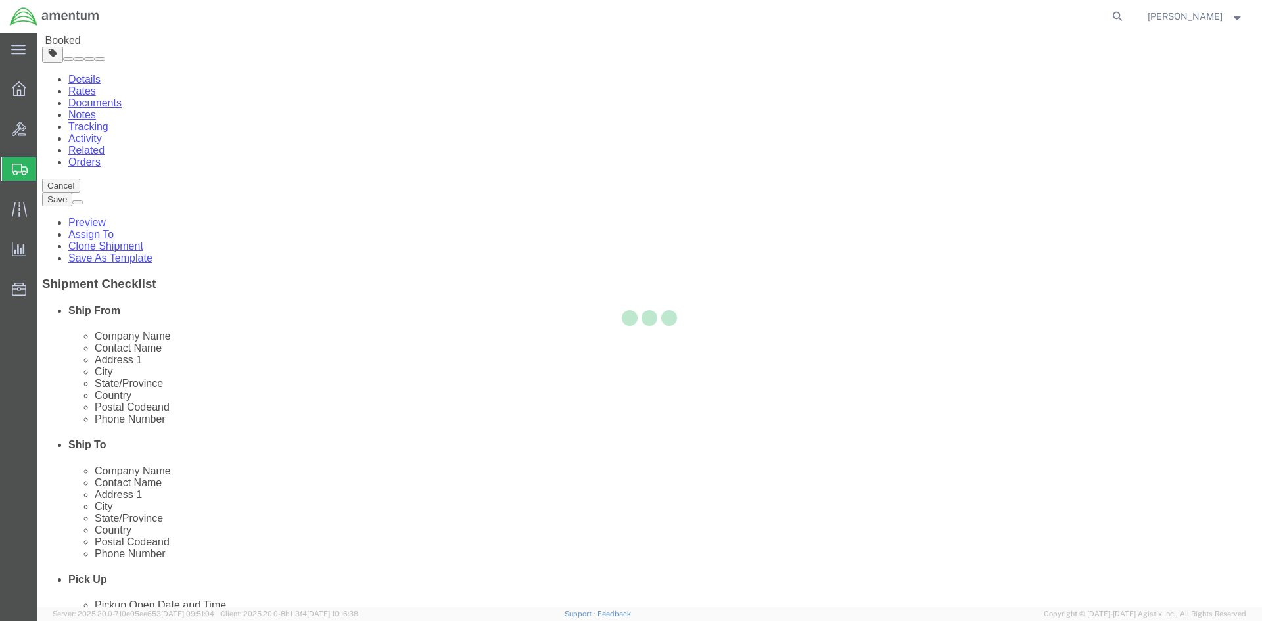
scroll to position [0, 0]
